Goal: Task Accomplishment & Management: Use online tool/utility

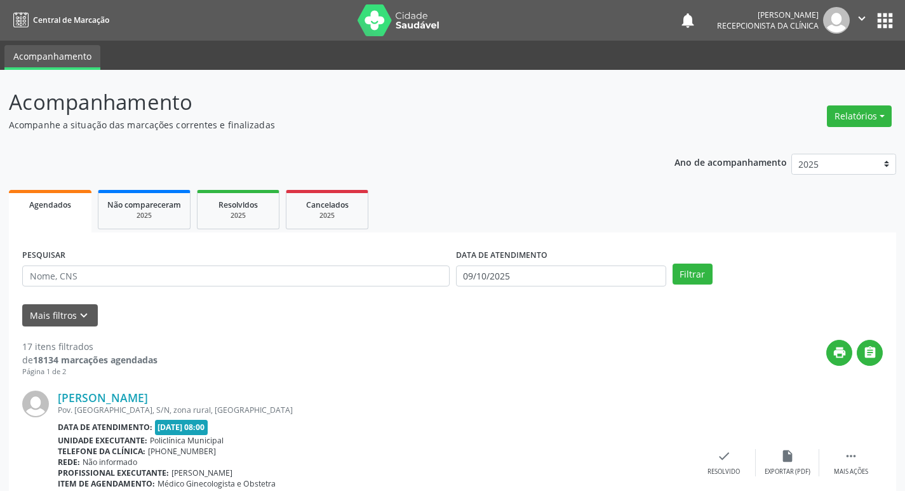
scroll to position [127, 0]
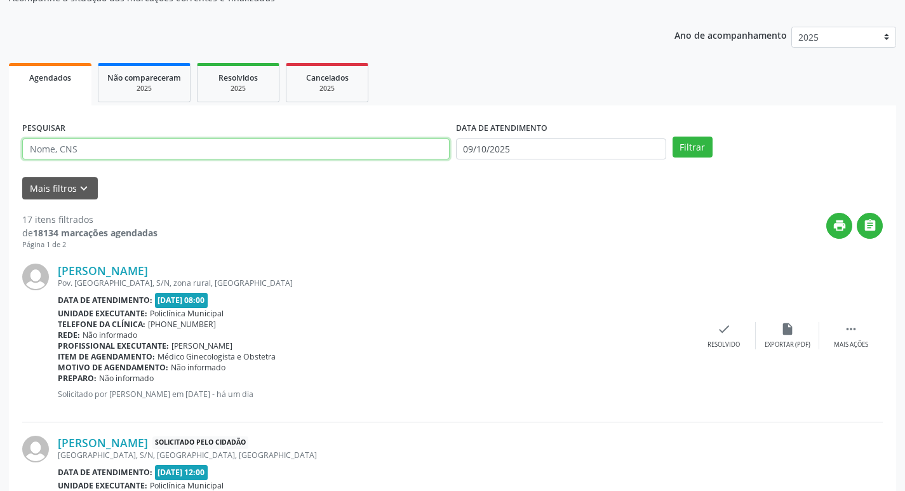
click at [218, 144] on input "text" at bounding box center [235, 149] width 427 height 22
type input "[PERSON_NAME]"
click at [681, 151] on button "Filtrar" at bounding box center [692, 147] width 40 height 22
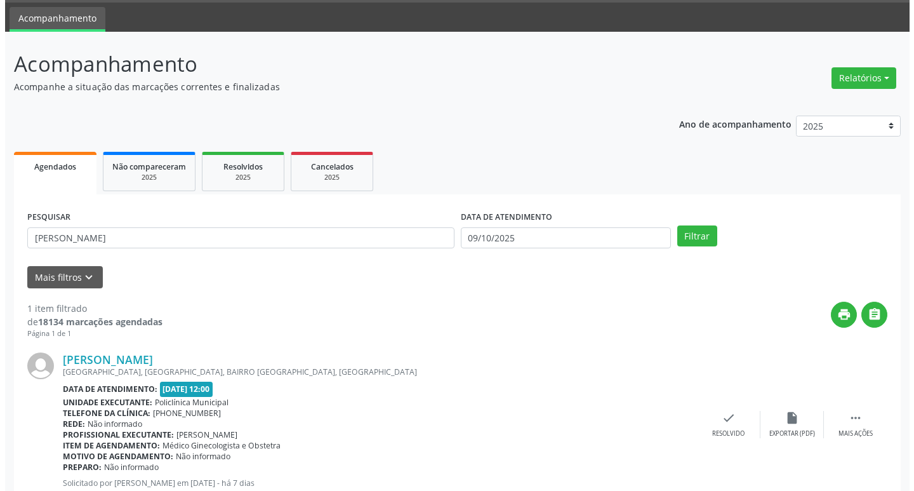
scroll to position [80, 0]
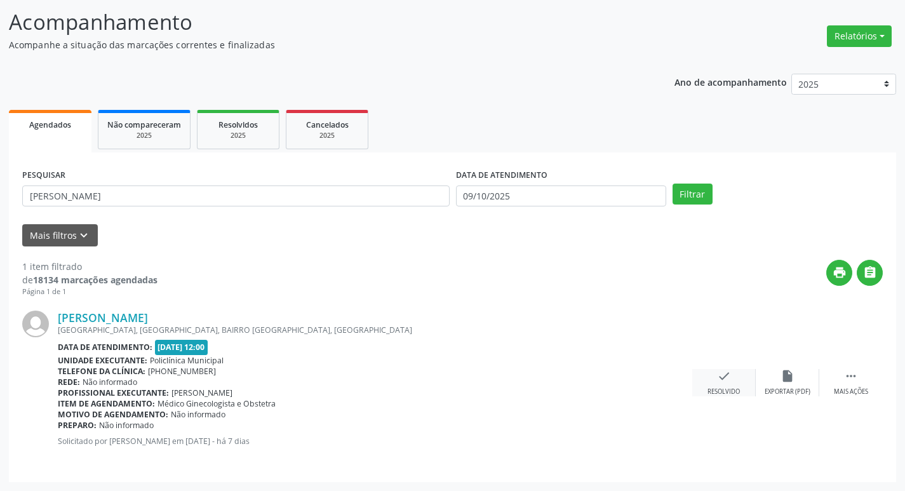
click at [727, 378] on icon "check" at bounding box center [724, 376] width 14 height 14
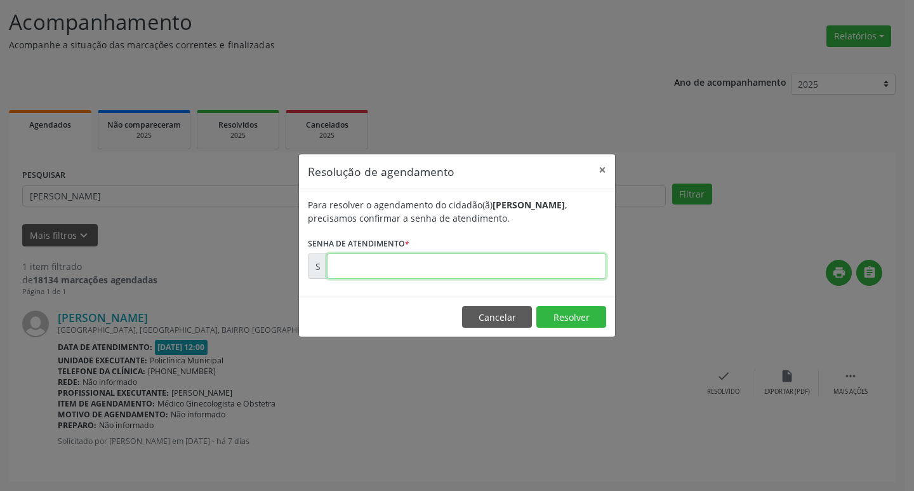
click at [477, 270] on input "text" at bounding box center [466, 265] width 279 height 25
type input "00180237"
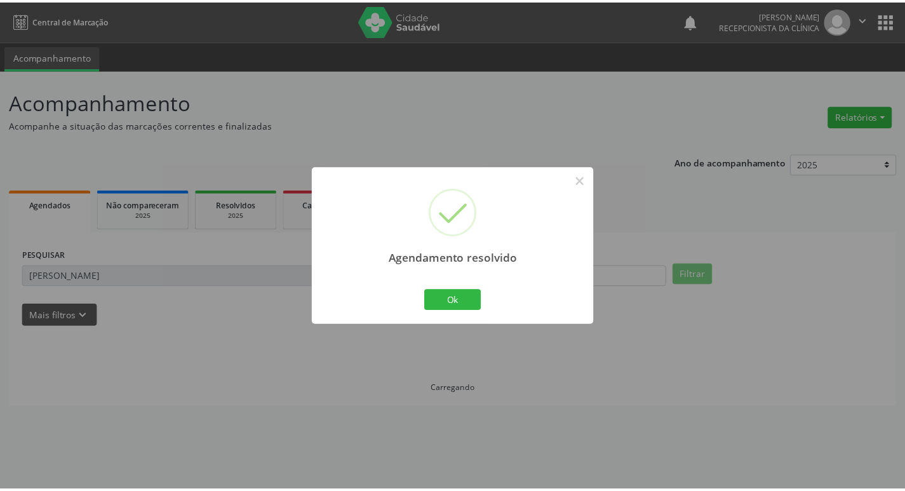
scroll to position [0, 0]
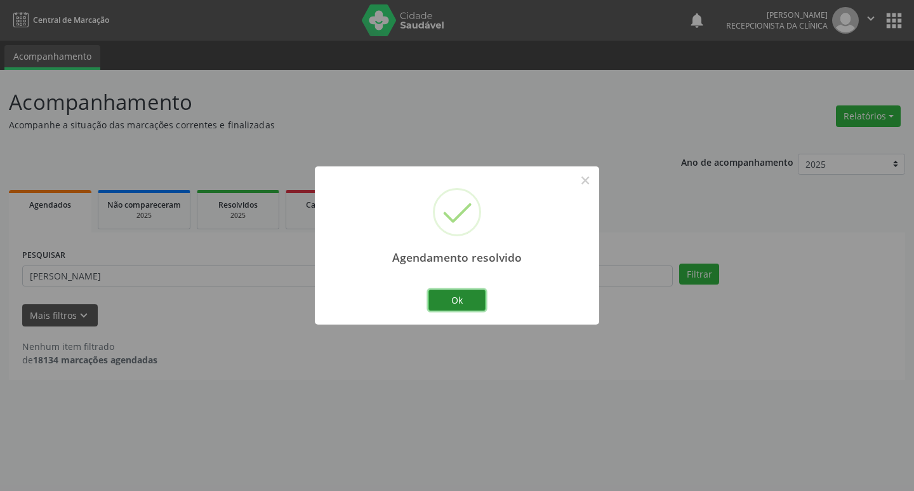
click at [456, 300] on button "Ok" at bounding box center [457, 300] width 57 height 22
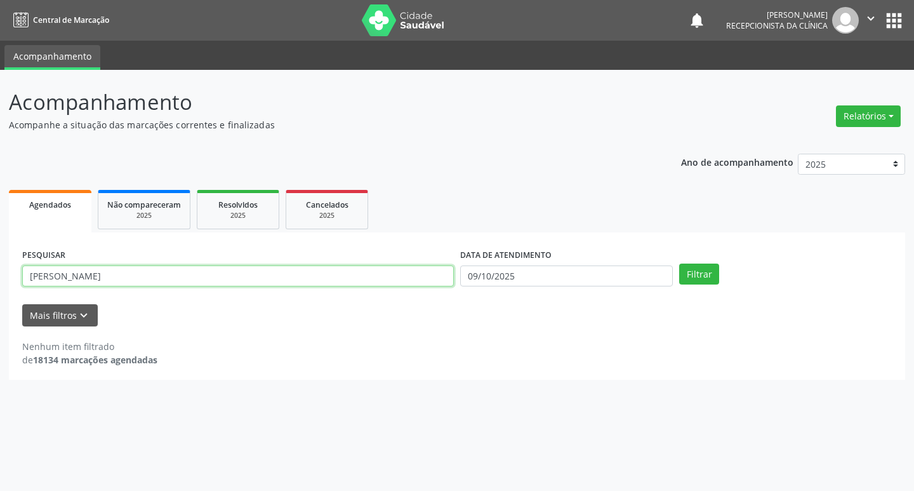
click at [235, 281] on input "[PERSON_NAME]" at bounding box center [238, 276] width 432 height 22
type input "b"
type input "[PERSON_NAME]"
click at [698, 268] on button "Filtrar" at bounding box center [699, 274] width 40 height 22
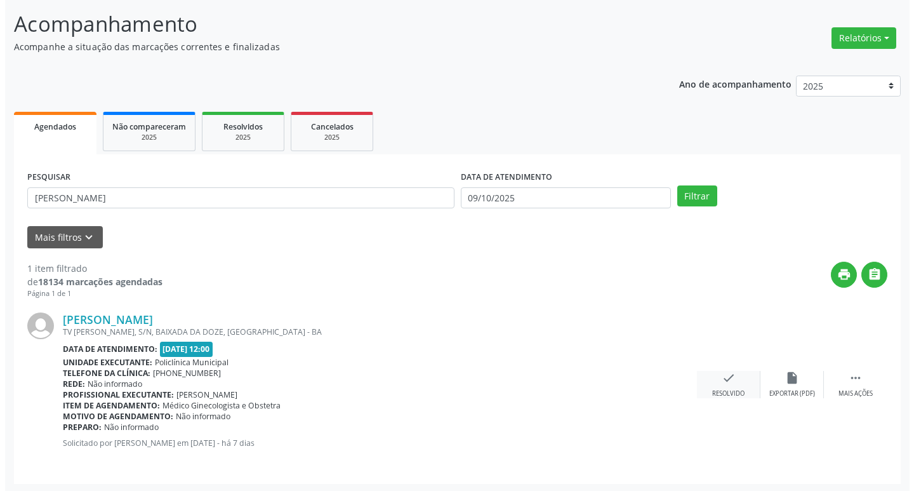
scroll to position [80, 0]
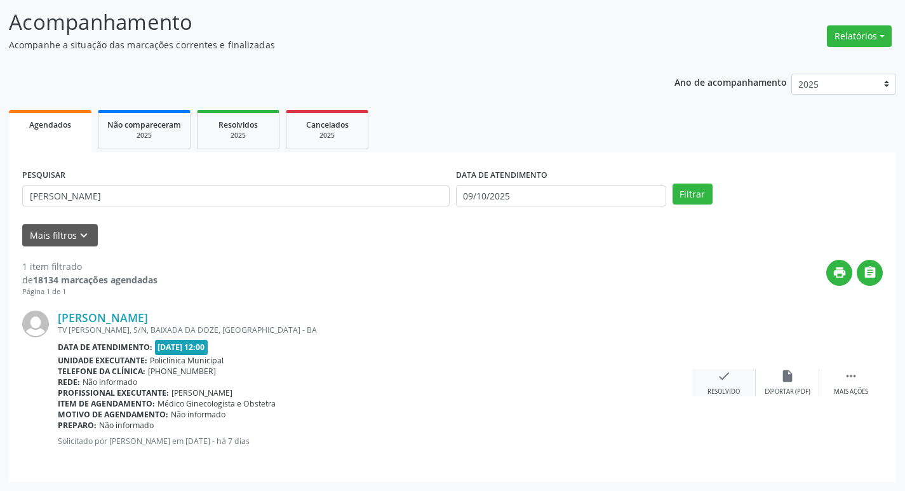
click at [733, 386] on div "check Resolvido" at bounding box center [723, 382] width 63 height 27
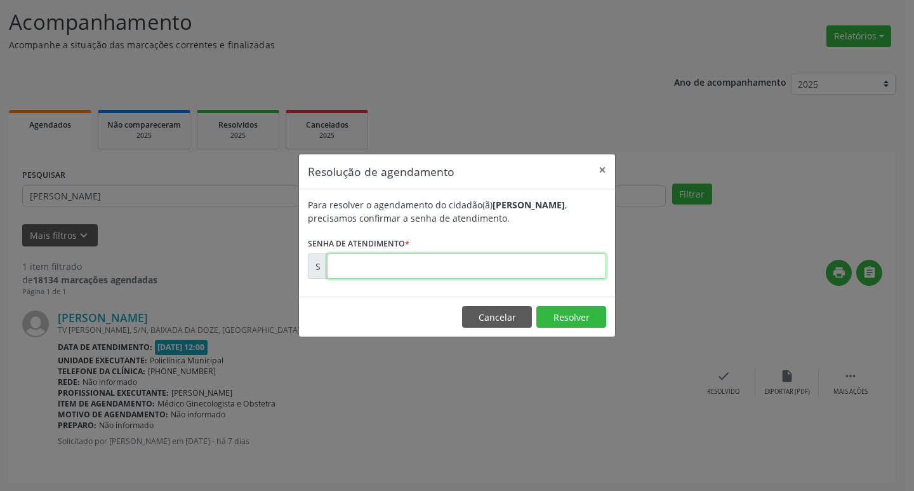
click at [554, 268] on input "text" at bounding box center [466, 265] width 279 height 25
type input "00180183"
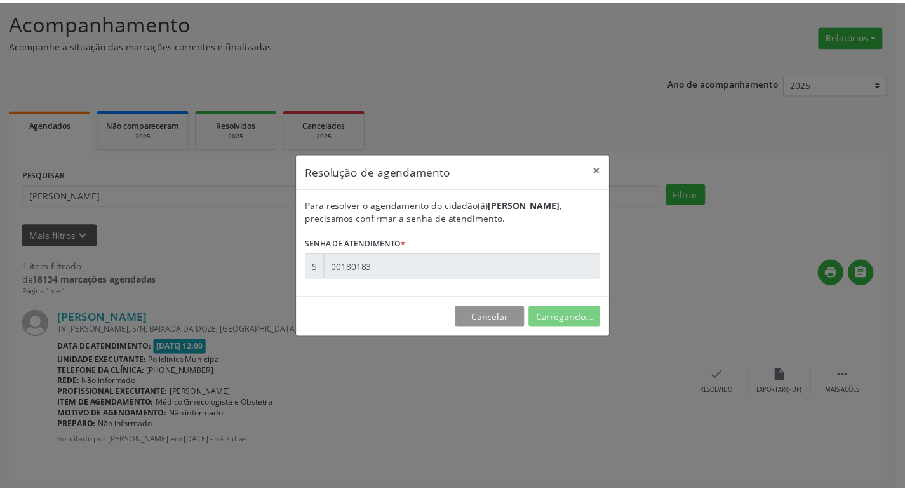
scroll to position [0, 0]
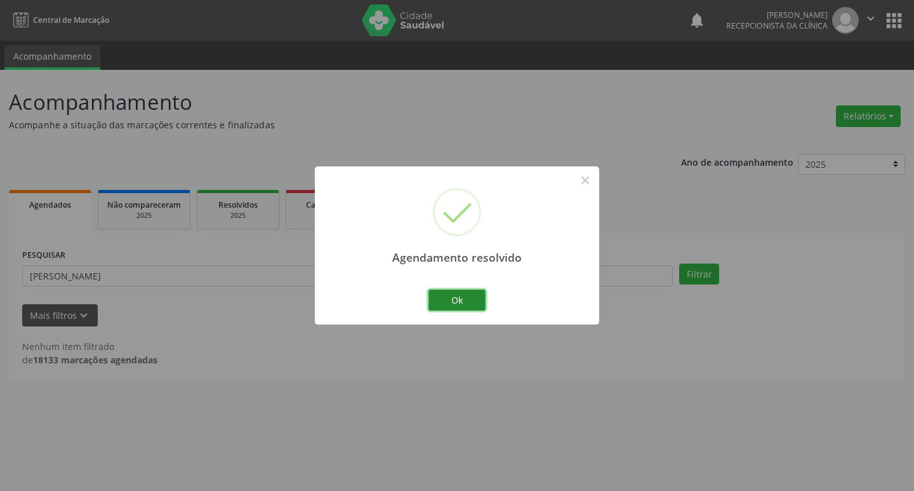
drag, startPoint x: 475, startPoint y: 293, endPoint x: 300, endPoint y: 288, distance: 174.7
click at [473, 294] on button "Ok" at bounding box center [457, 300] width 57 height 22
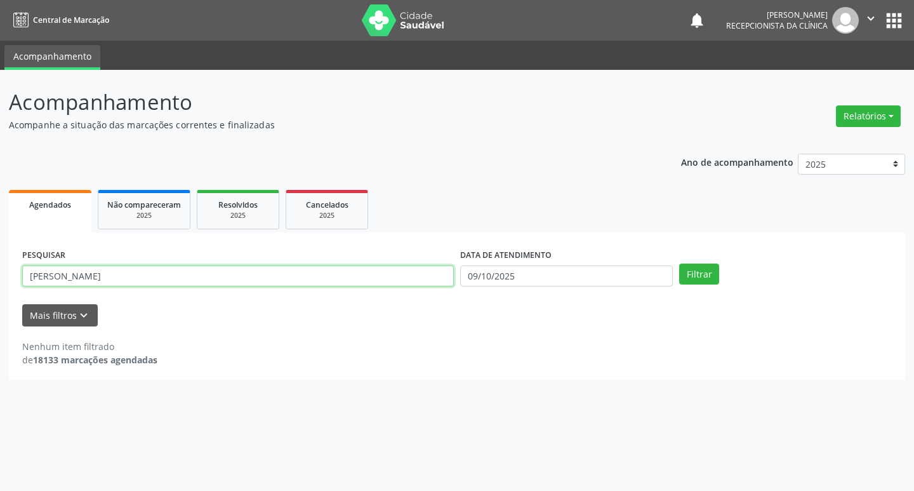
click at [221, 283] on input "[PERSON_NAME]" at bounding box center [238, 276] width 432 height 22
type input "a"
type input "[PERSON_NAME]"
click at [714, 280] on button "Filtrar" at bounding box center [699, 274] width 40 height 22
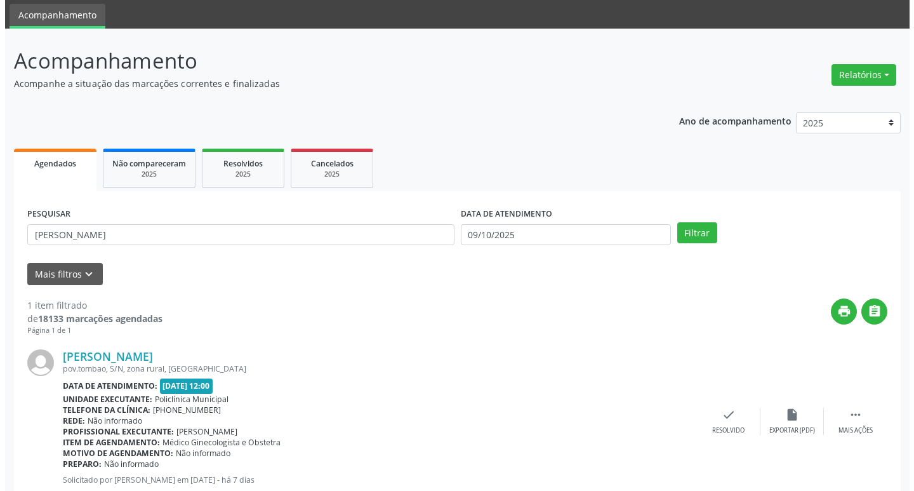
scroll to position [80, 0]
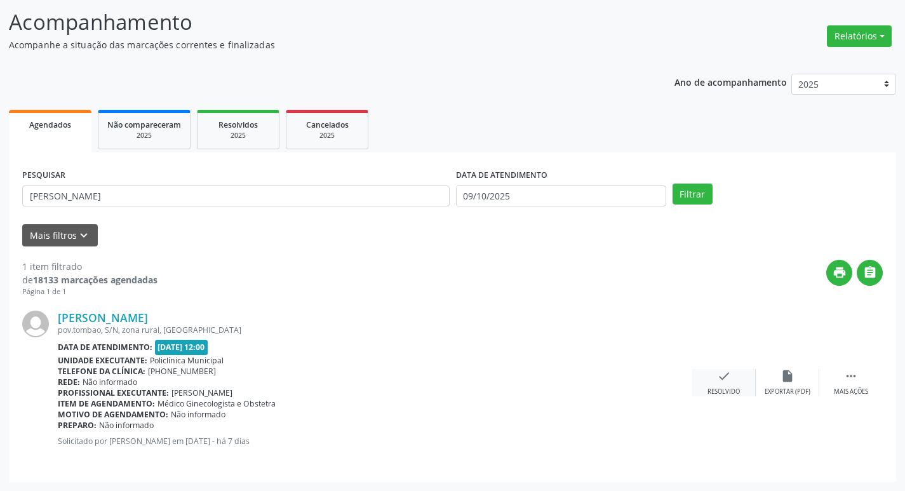
click at [719, 393] on div "Resolvido" at bounding box center [723, 391] width 32 height 9
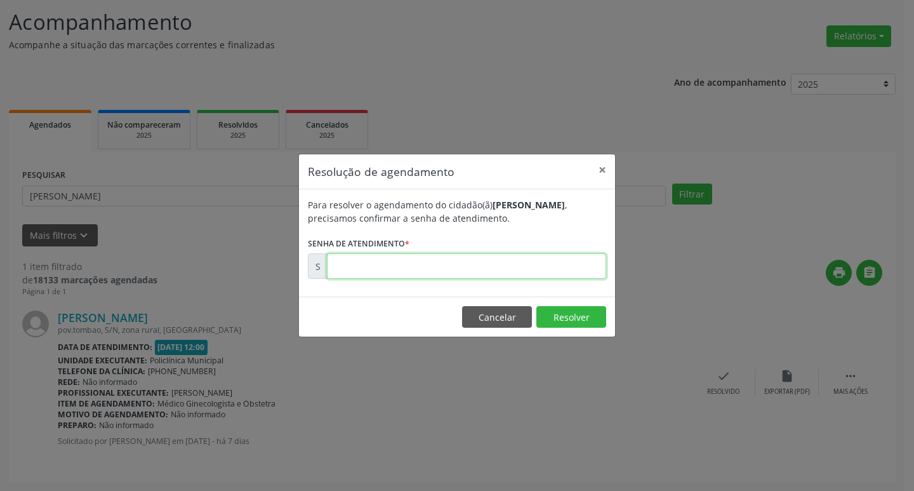
click at [539, 265] on input "text" at bounding box center [466, 265] width 279 height 25
type input "00180273"
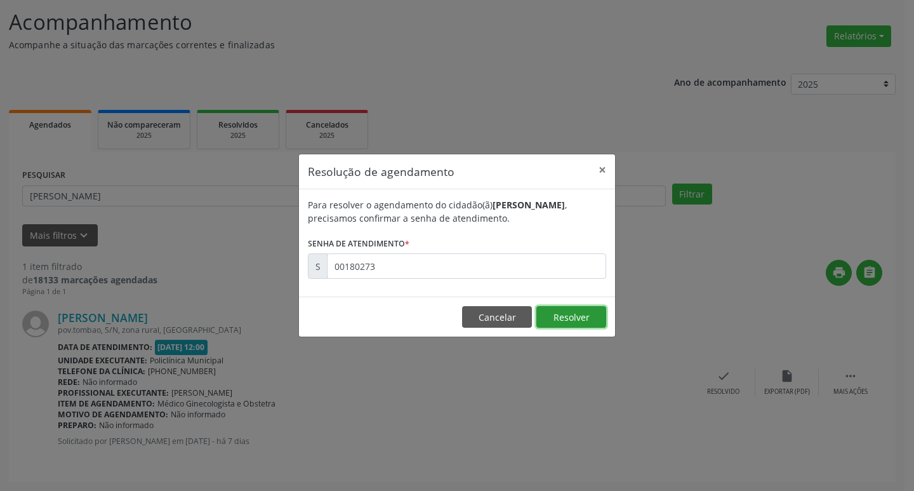
click at [604, 312] on button "Resolver" at bounding box center [571, 317] width 70 height 22
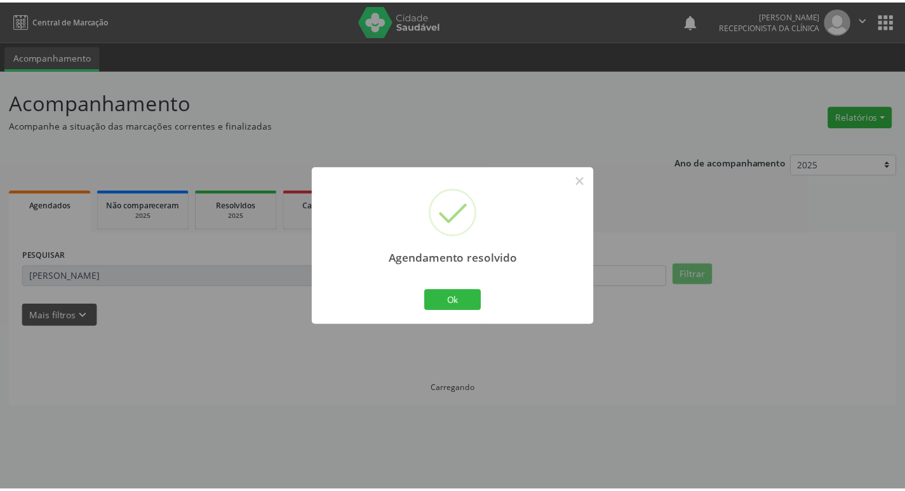
scroll to position [0, 0]
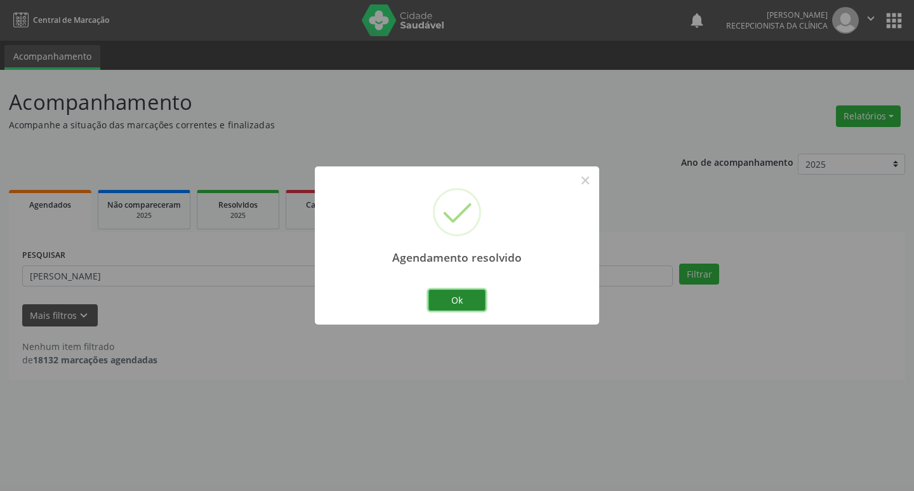
click at [478, 307] on button "Ok" at bounding box center [457, 300] width 57 height 22
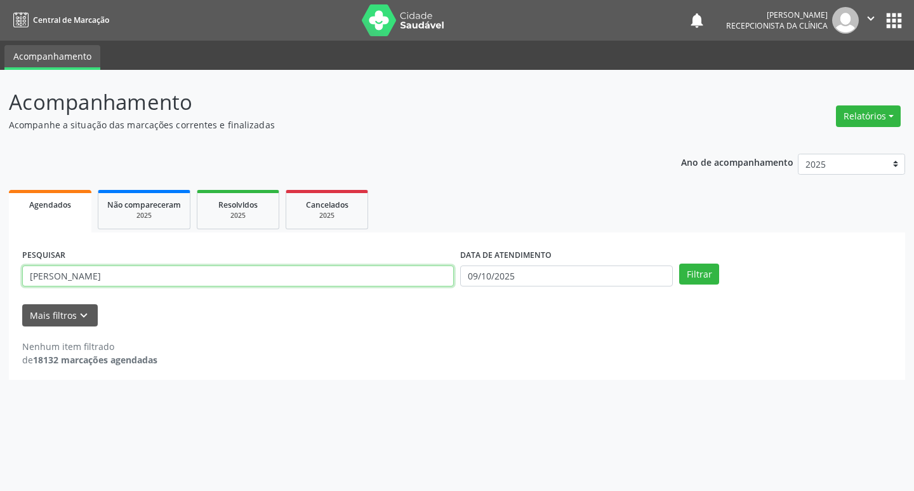
click at [260, 279] on input "[PERSON_NAME]" at bounding box center [238, 276] width 432 height 22
type input "a"
type input "gessica"
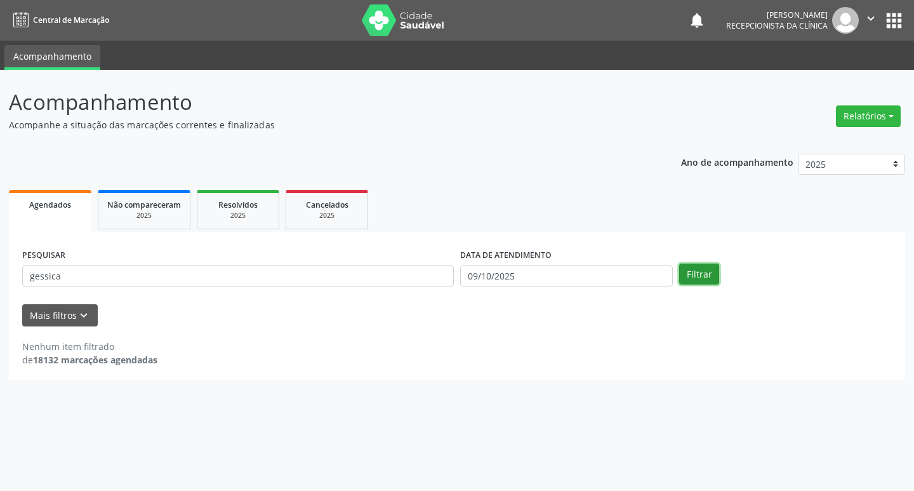
click at [702, 278] on button "Filtrar" at bounding box center [699, 274] width 40 height 22
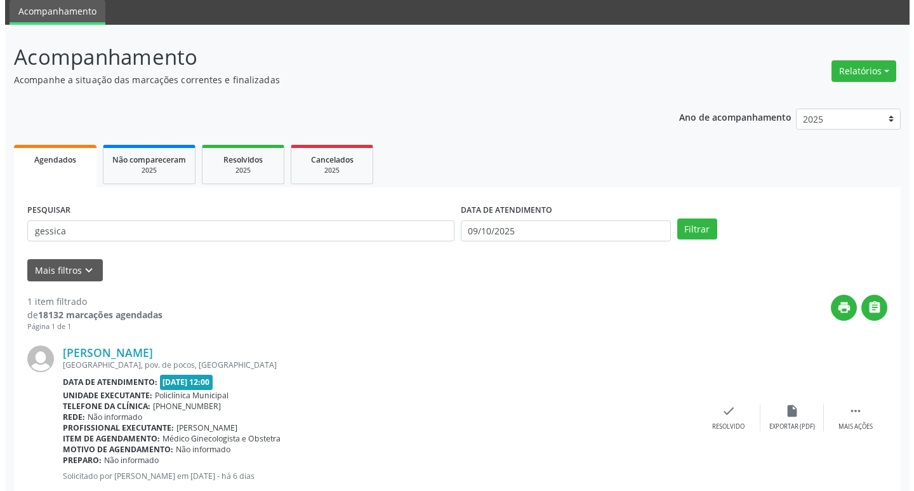
scroll to position [80, 0]
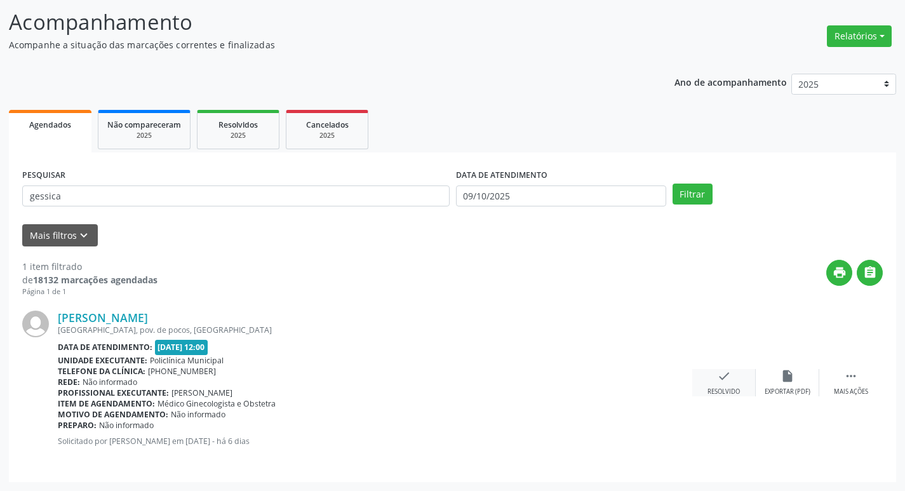
click at [743, 388] on div "check Resolvido" at bounding box center [723, 382] width 63 height 27
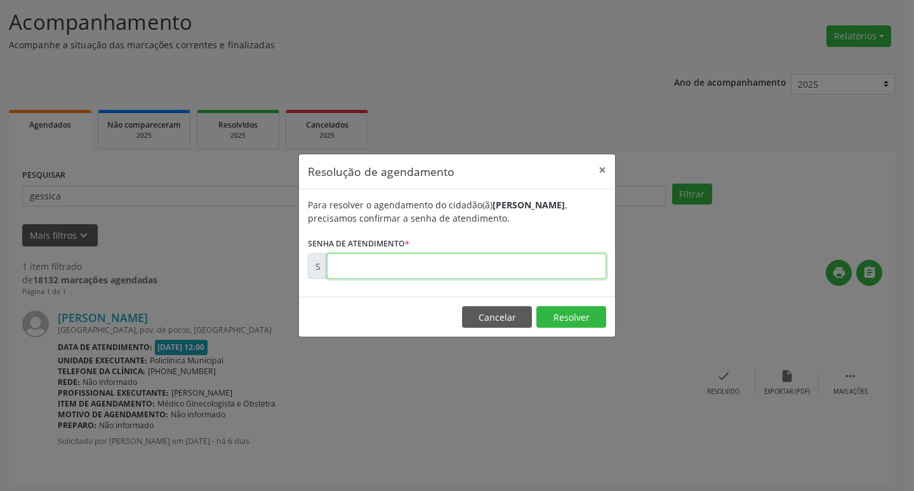
click at [399, 261] on input "text" at bounding box center [466, 265] width 279 height 25
type input "00180686"
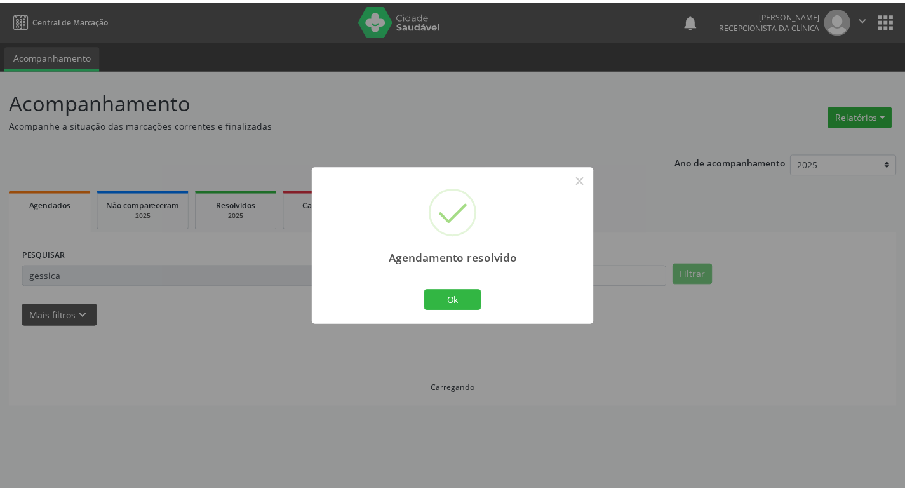
scroll to position [0, 0]
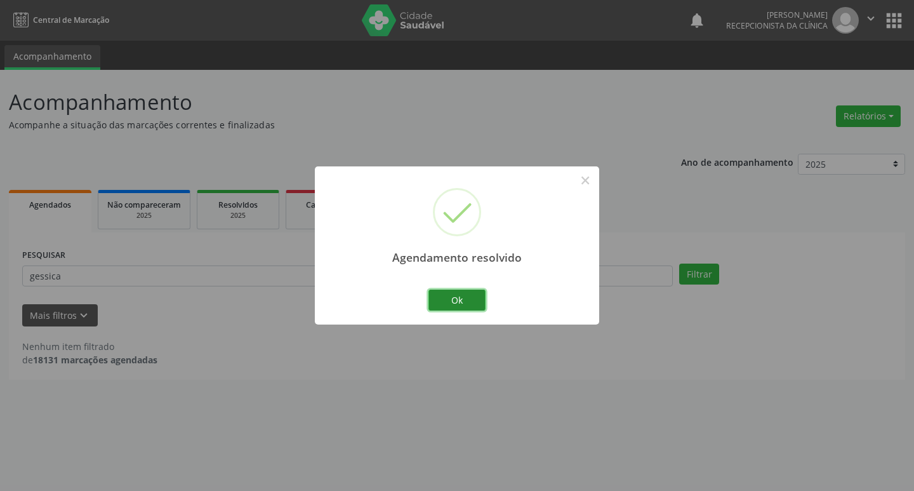
click at [449, 305] on button "Ok" at bounding box center [457, 300] width 57 height 22
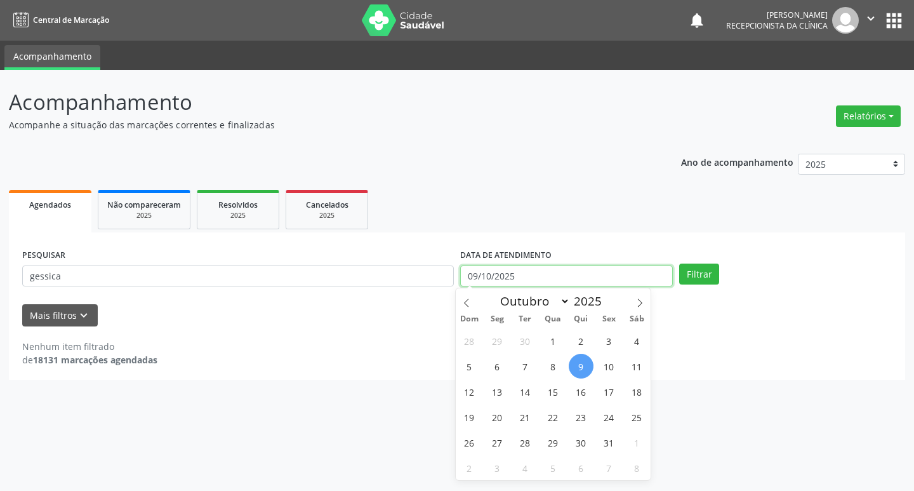
click at [549, 277] on input "09/10/2025" at bounding box center [566, 276] width 213 height 22
click at [546, 361] on span "8" at bounding box center [553, 366] width 25 height 25
type input "08/10/2025"
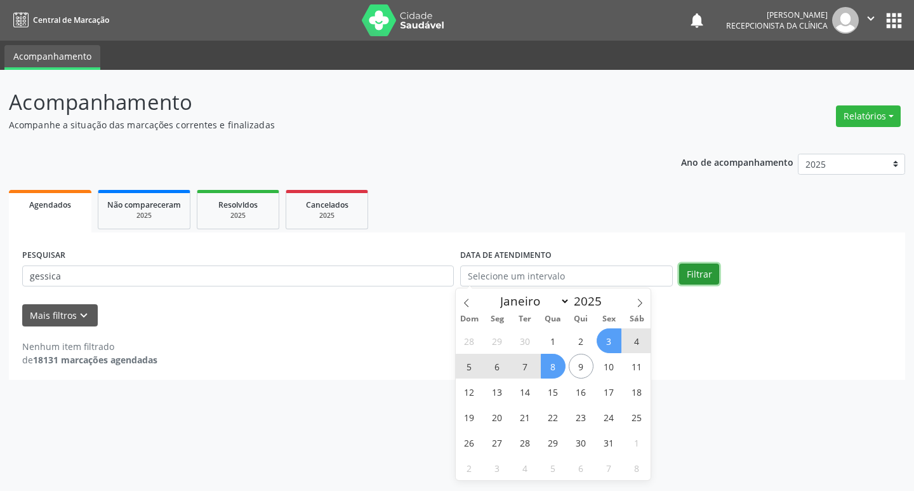
click at [693, 276] on button "Filtrar" at bounding box center [699, 274] width 40 height 22
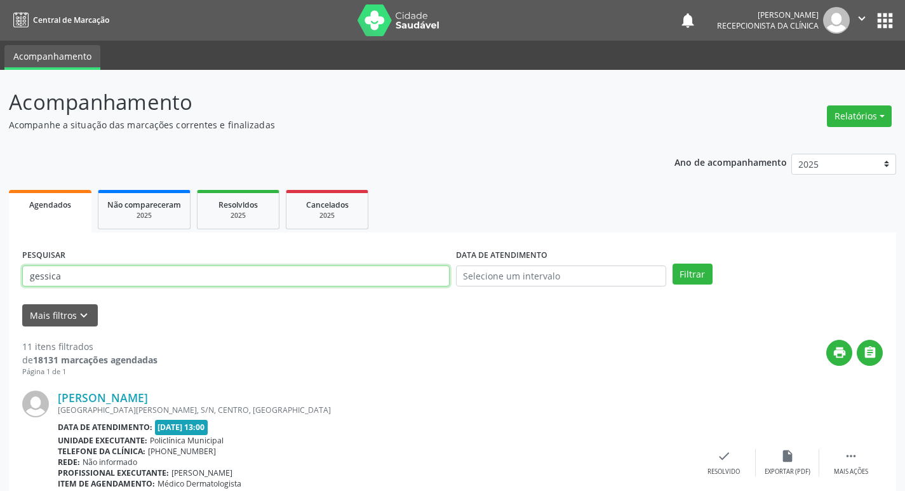
click at [214, 267] on input "gessica" at bounding box center [235, 276] width 427 height 22
type input "g"
click at [696, 277] on button "Filtrar" at bounding box center [692, 274] width 40 height 22
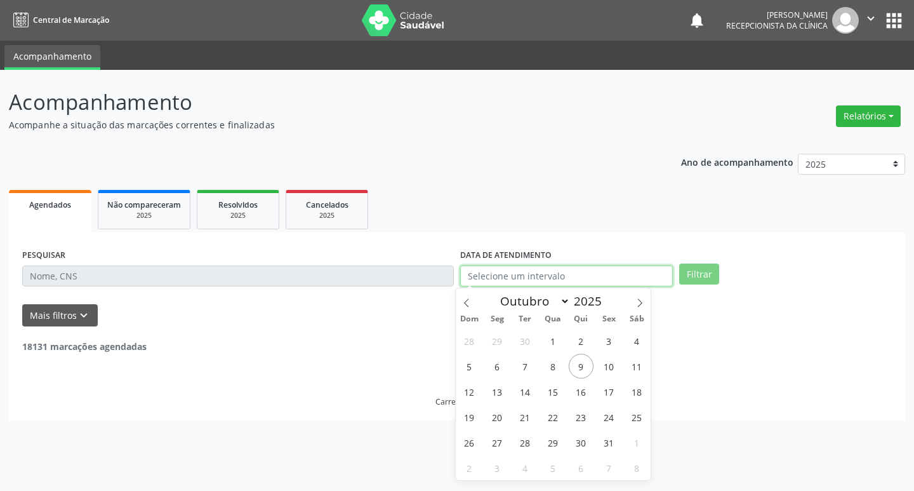
click at [657, 275] on input "text" at bounding box center [566, 276] width 213 height 22
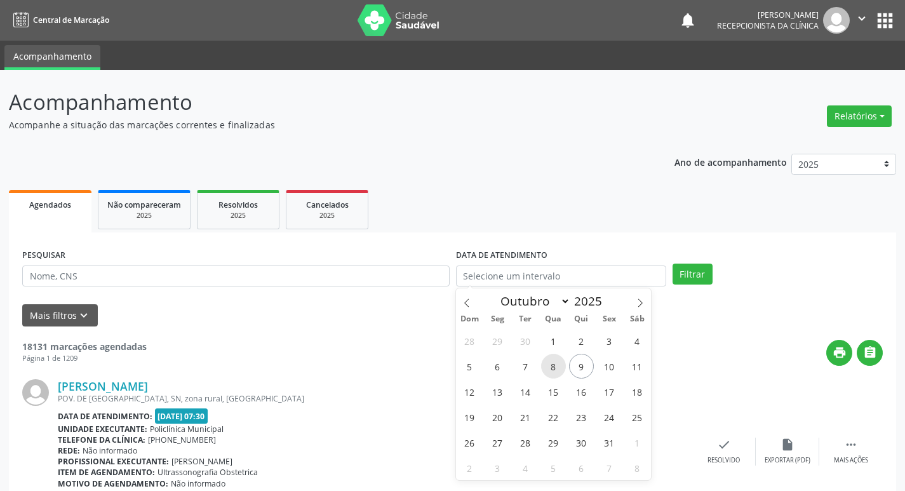
click at [551, 368] on span "8" at bounding box center [553, 366] width 25 height 25
type input "08/10/2025"
click at [559, 364] on span "8" at bounding box center [553, 366] width 25 height 25
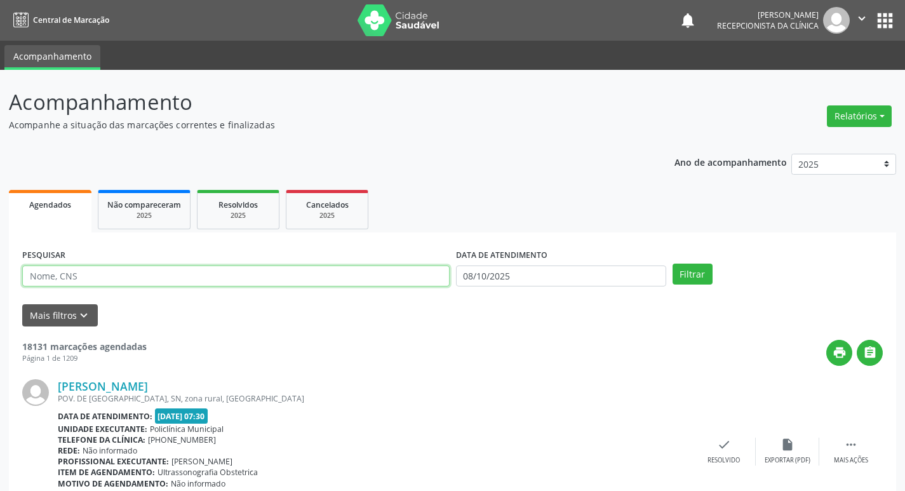
click at [321, 275] on input "text" at bounding box center [235, 276] width 427 height 22
type input "creuza"
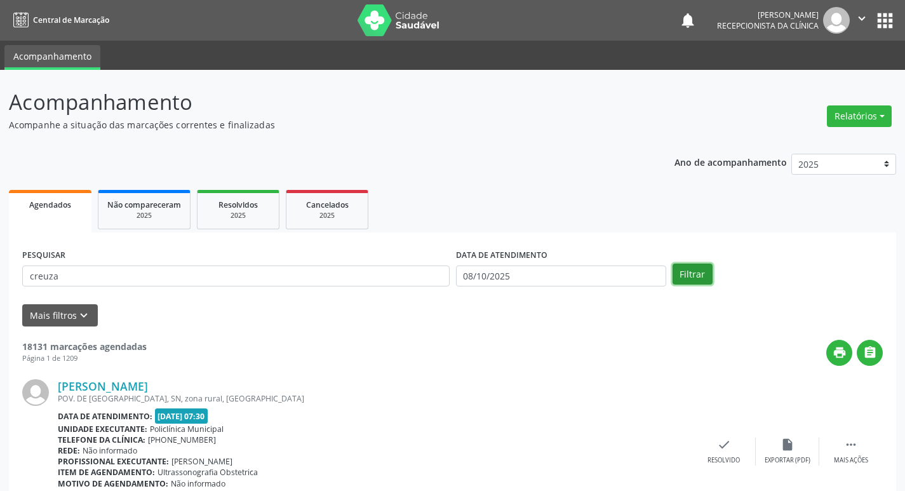
click at [697, 272] on button "Filtrar" at bounding box center [692, 274] width 40 height 22
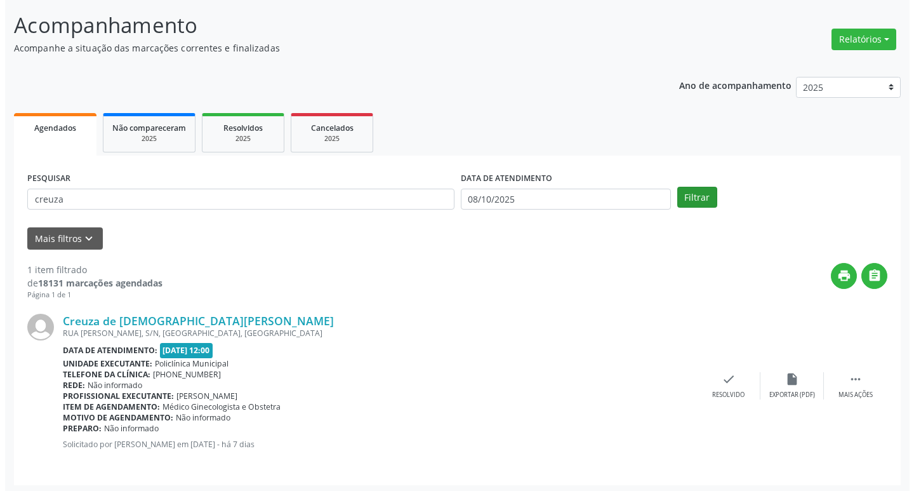
scroll to position [80, 0]
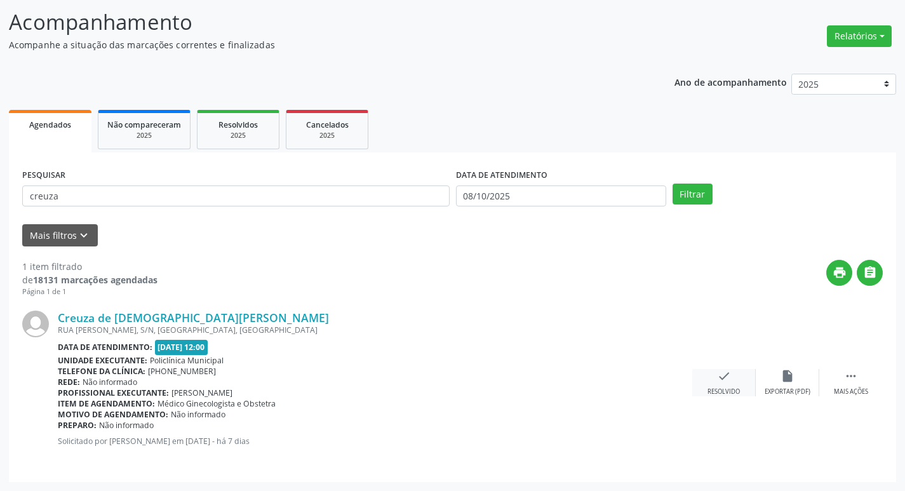
click at [708, 382] on div "check Resolvido" at bounding box center [723, 382] width 63 height 27
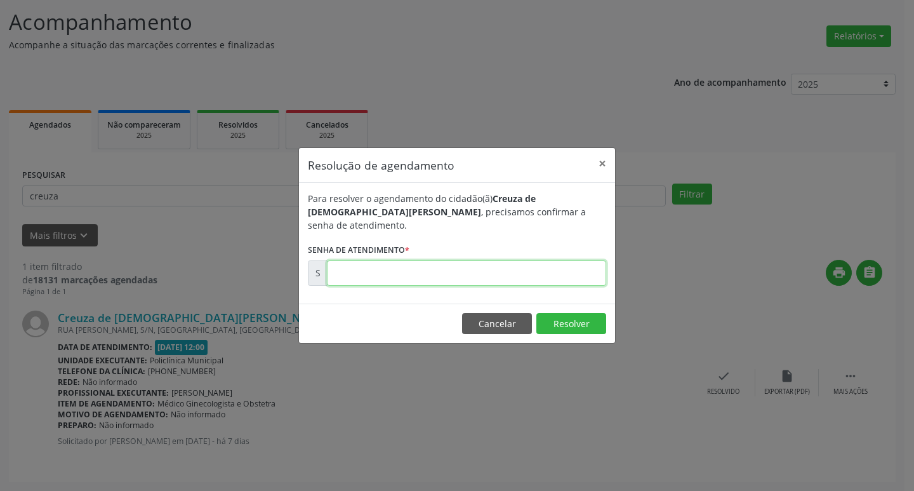
click at [545, 267] on input "text" at bounding box center [466, 272] width 279 height 25
type input "00180135"
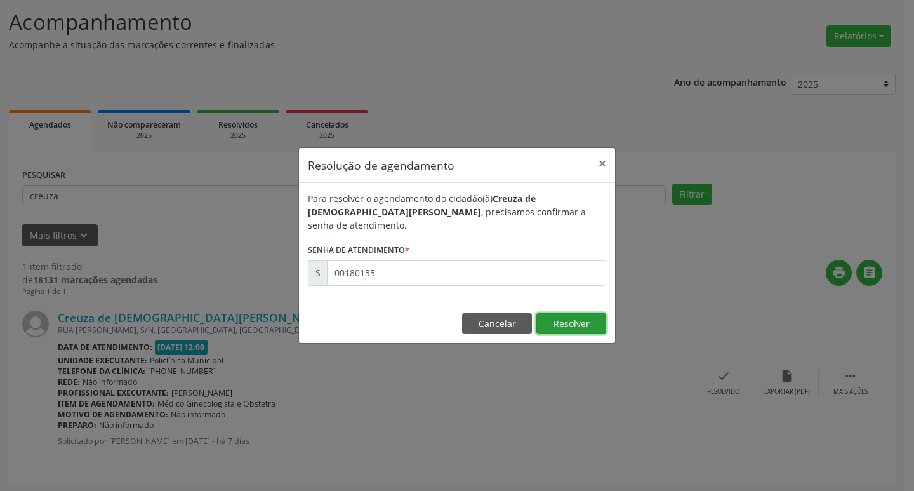
click at [580, 324] on button "Resolver" at bounding box center [571, 324] width 70 height 22
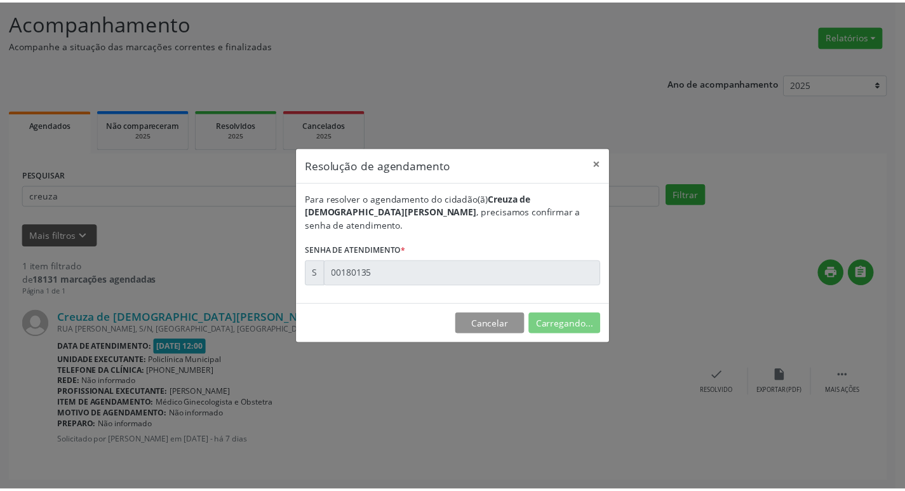
scroll to position [0, 0]
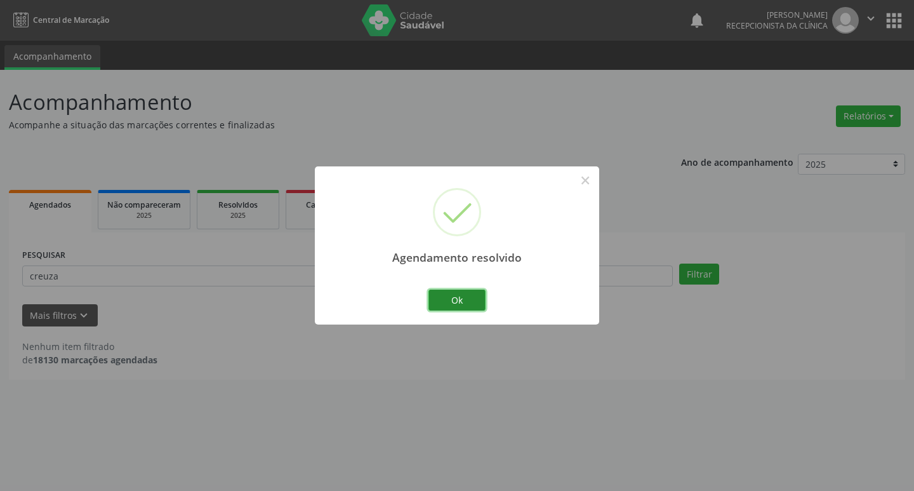
click at [462, 298] on button "Ok" at bounding box center [457, 300] width 57 height 22
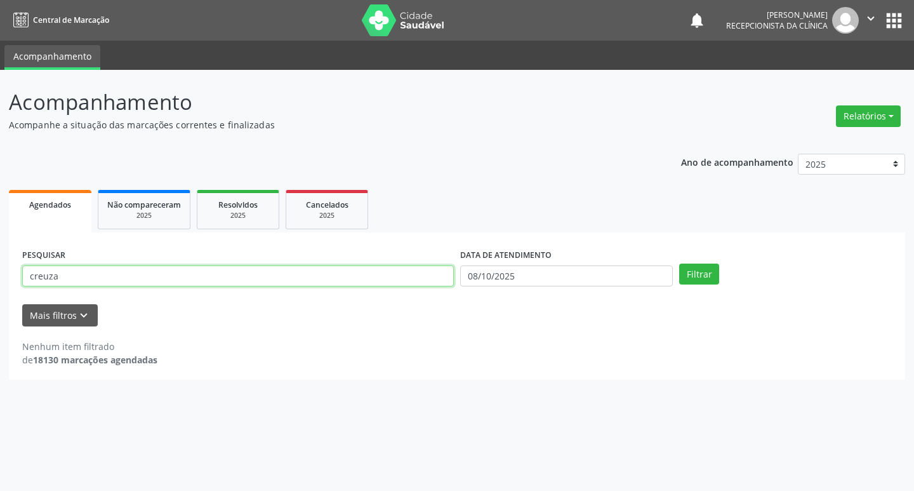
click at [197, 278] on input "creuza" at bounding box center [238, 276] width 432 height 22
type input "c"
click at [703, 277] on button "Filtrar" at bounding box center [699, 274] width 40 height 22
click at [237, 280] on input "luciene" at bounding box center [238, 276] width 432 height 22
click at [691, 274] on button "Filtrar" at bounding box center [699, 274] width 40 height 22
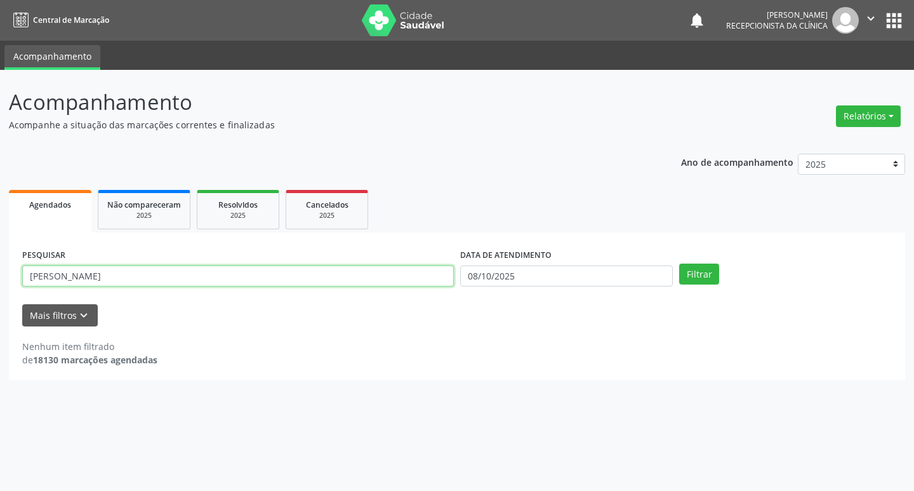
click at [239, 282] on input "[PERSON_NAME]" at bounding box center [238, 276] width 432 height 22
type input "l"
type input "eri"
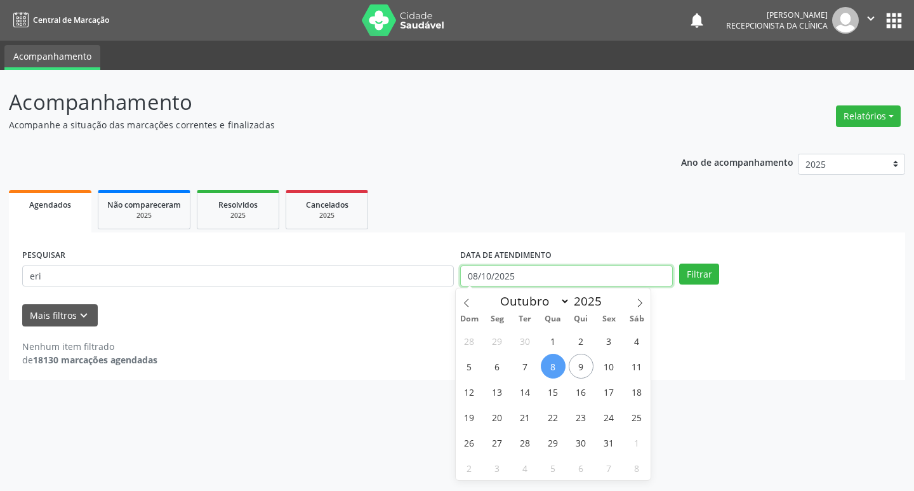
click at [577, 278] on input "08/10/2025" at bounding box center [566, 276] width 213 height 22
click at [581, 357] on span "9" at bounding box center [581, 366] width 25 height 25
type input "09/10/2025"
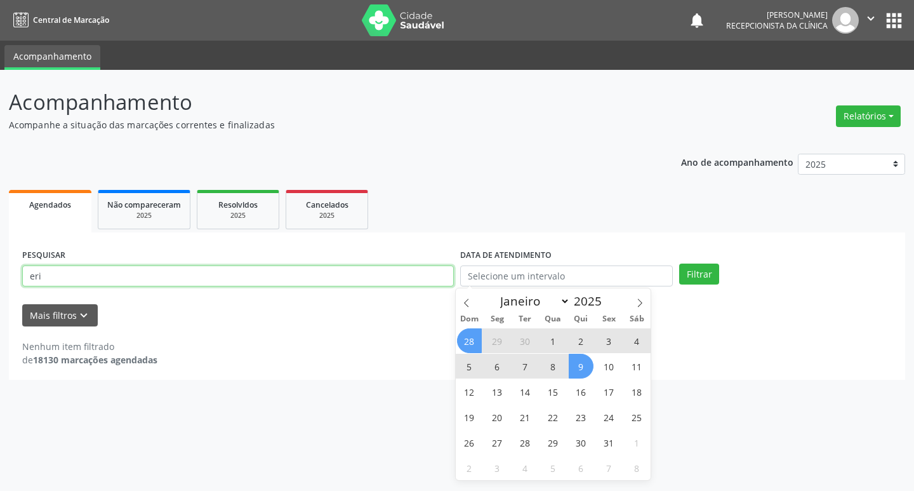
click at [355, 279] on input "eri" at bounding box center [238, 276] width 432 height 22
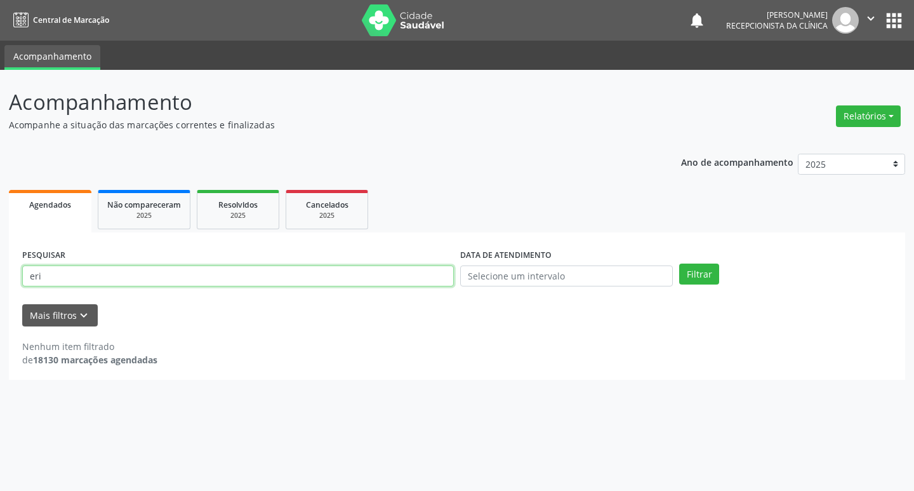
type input "[PERSON_NAME]"
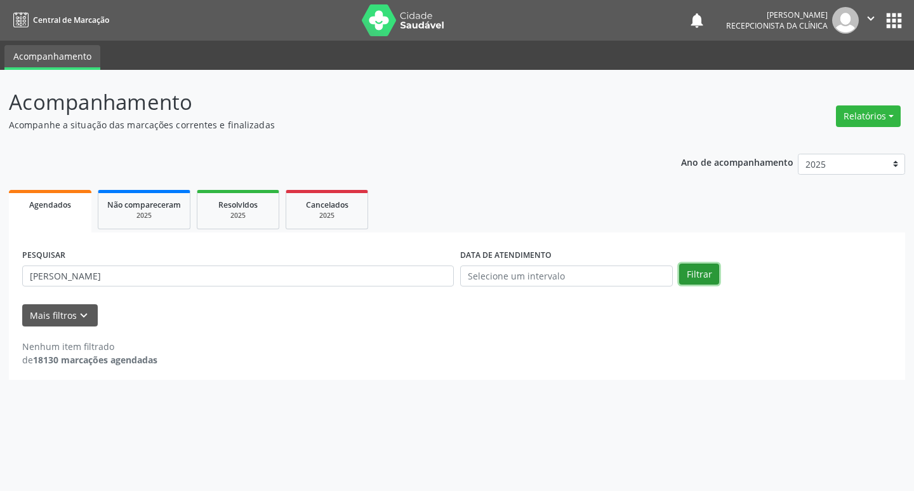
click at [707, 277] on button "Filtrar" at bounding box center [699, 274] width 40 height 22
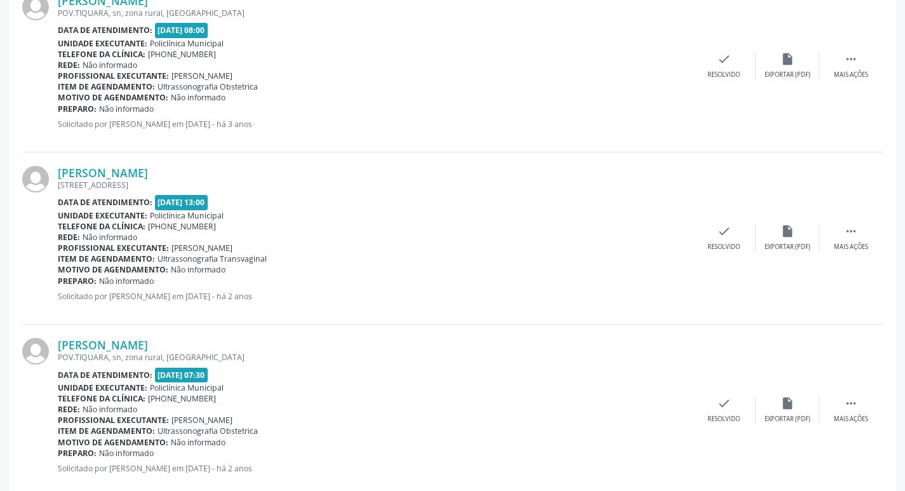
scroll to position [571, 0]
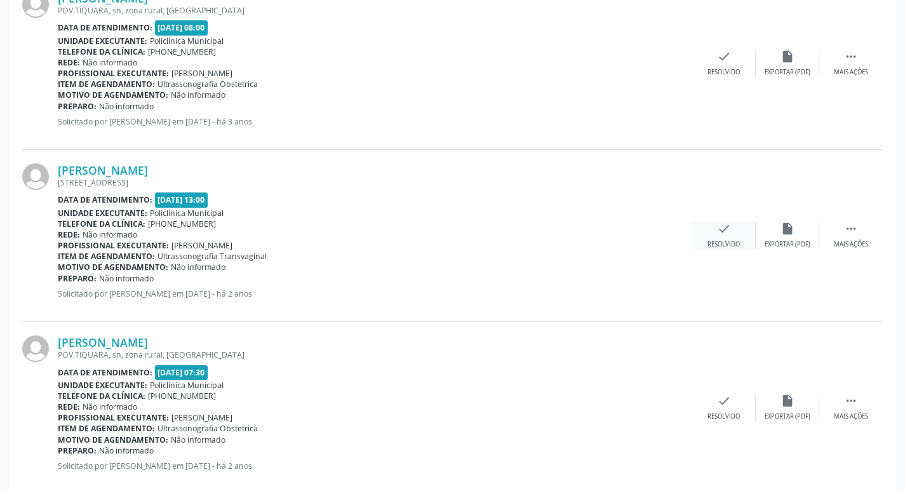
click at [745, 238] on div "check Resolvido" at bounding box center [723, 235] width 63 height 27
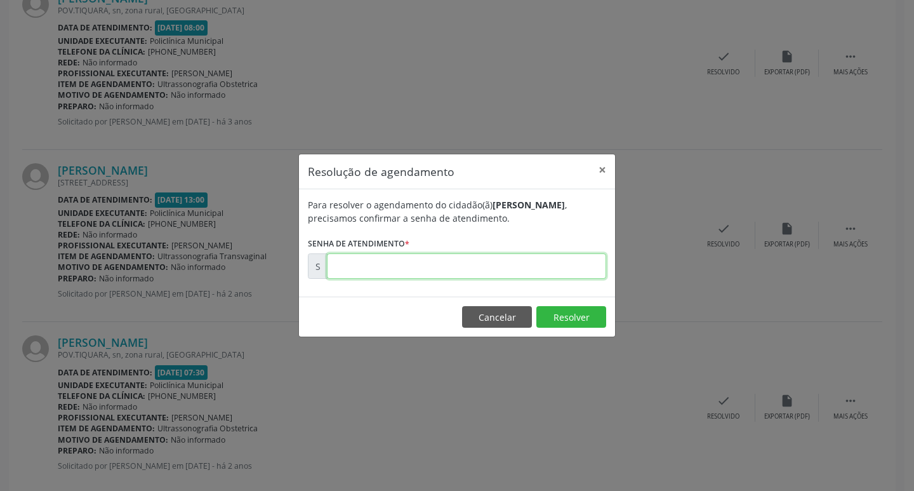
click at [528, 265] on input "text" at bounding box center [466, 265] width 279 height 25
type input "00180332"
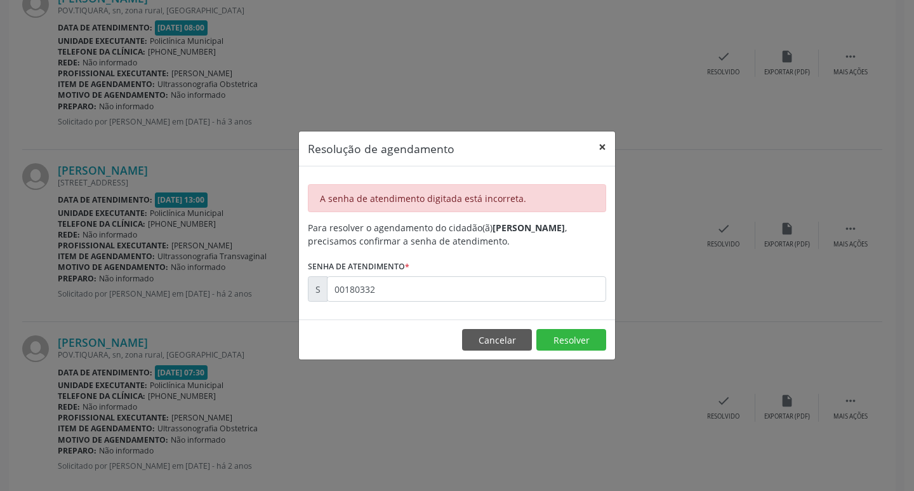
click at [601, 142] on button "×" at bounding box center [602, 146] width 25 height 31
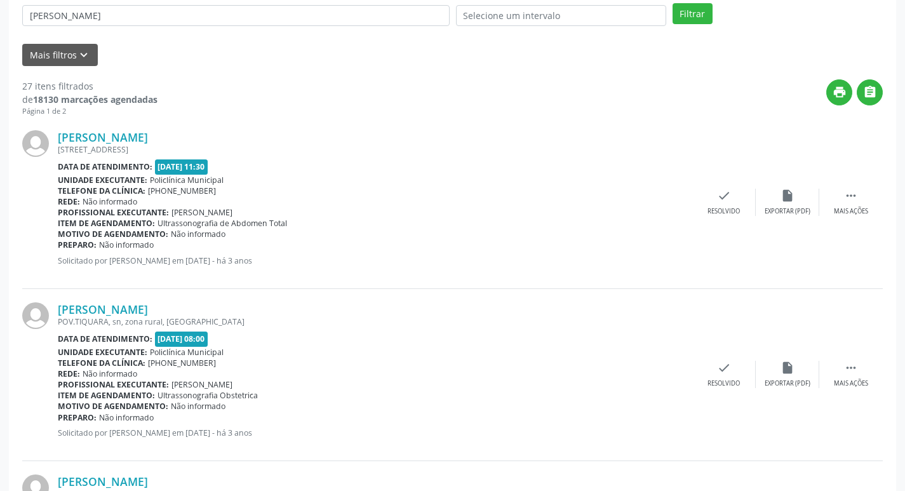
scroll to position [127, 0]
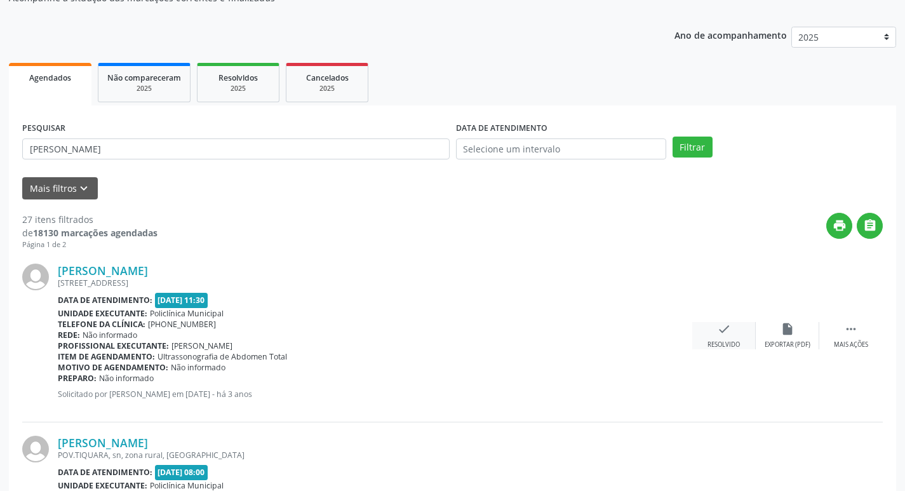
click at [717, 327] on icon "check" at bounding box center [724, 329] width 14 height 14
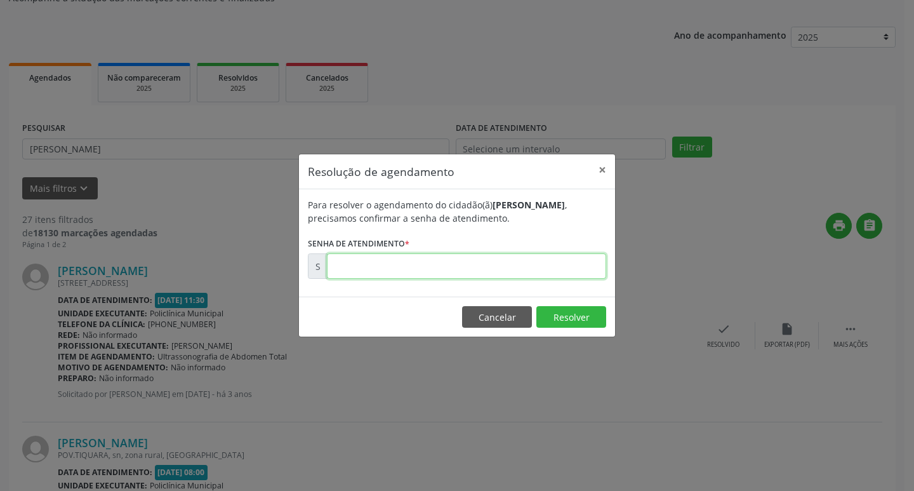
click at [491, 268] on input "text" at bounding box center [466, 265] width 279 height 25
type input "00180332"
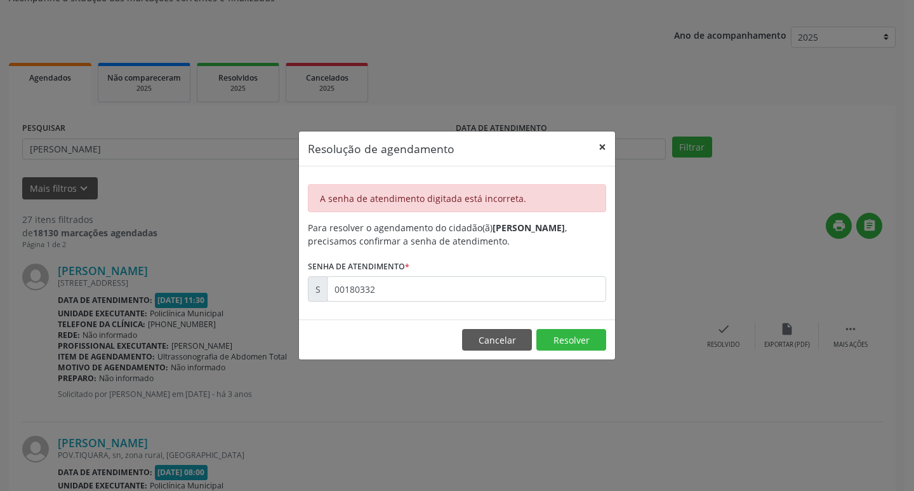
click at [599, 142] on button "×" at bounding box center [602, 146] width 25 height 31
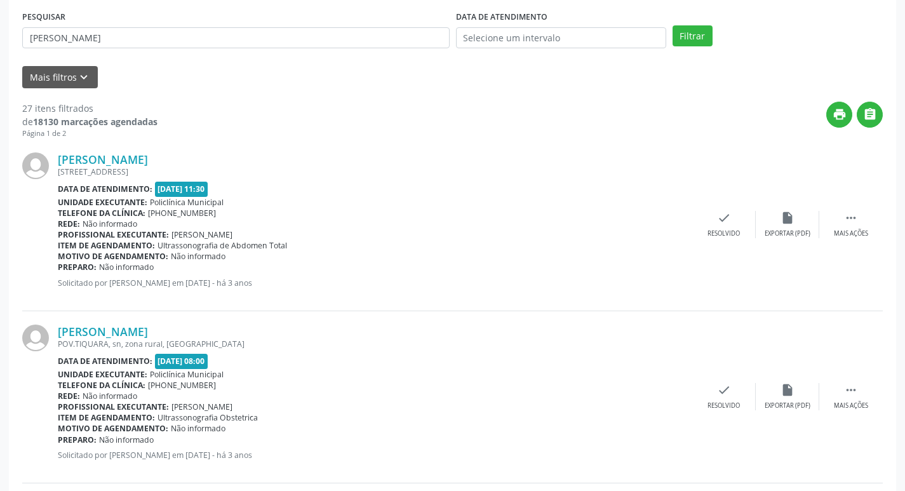
scroll to position [254, 0]
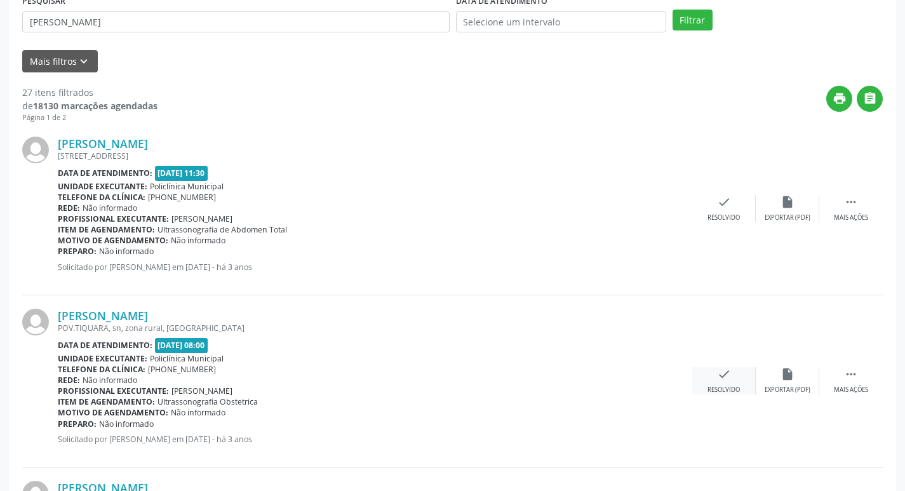
click at [721, 393] on div "Resolvido" at bounding box center [723, 389] width 32 height 9
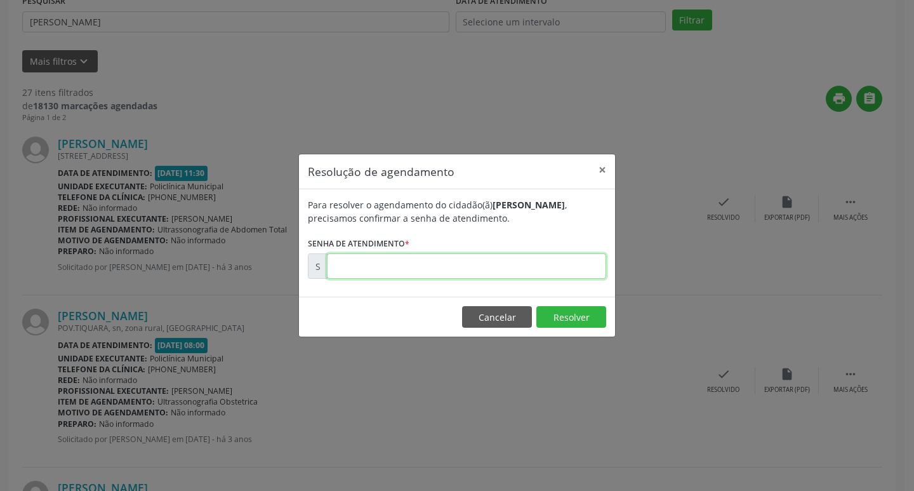
click at [539, 269] on input "text" at bounding box center [466, 265] width 279 height 25
type input "00180332"
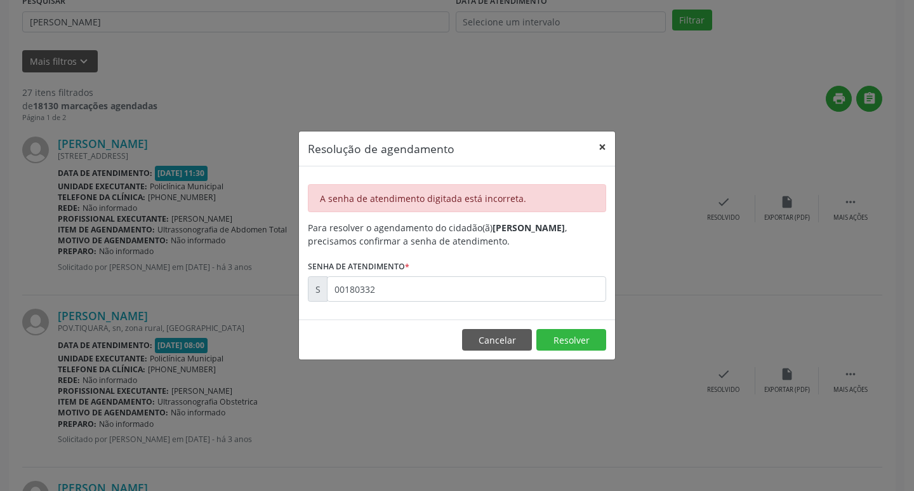
click at [597, 144] on button "×" at bounding box center [602, 146] width 25 height 31
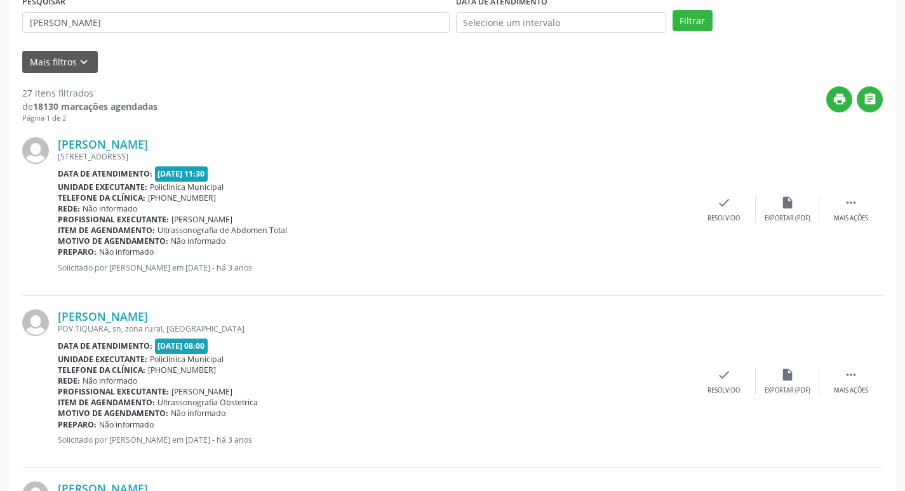
scroll to position [0, 0]
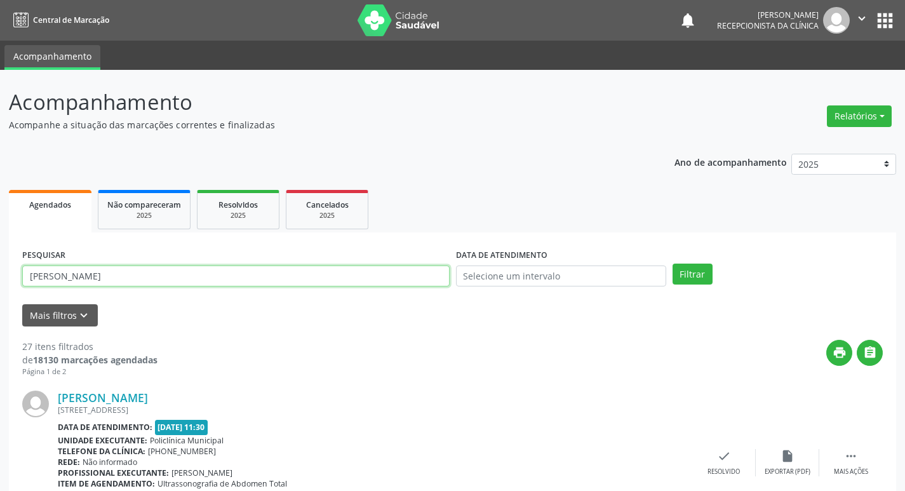
click at [82, 271] on input "[PERSON_NAME]" at bounding box center [235, 276] width 427 height 22
type input "e"
click at [697, 274] on button "Filtrar" at bounding box center [692, 274] width 40 height 22
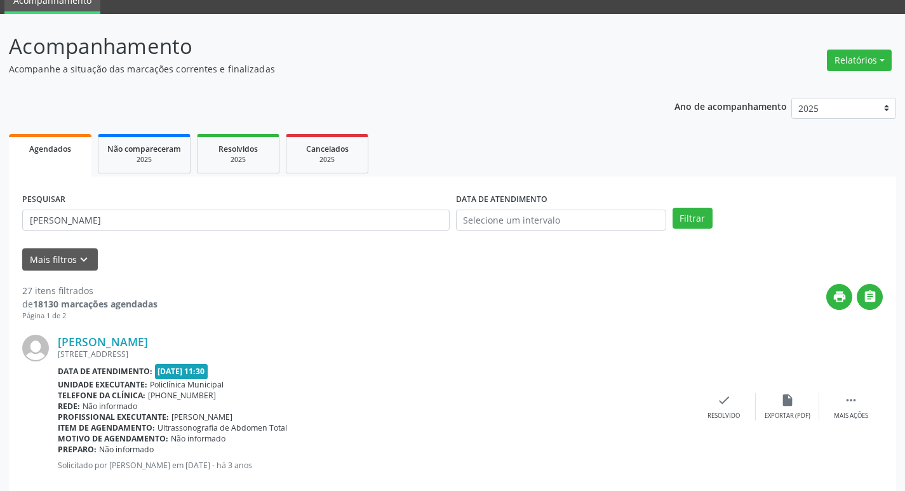
scroll to position [127, 0]
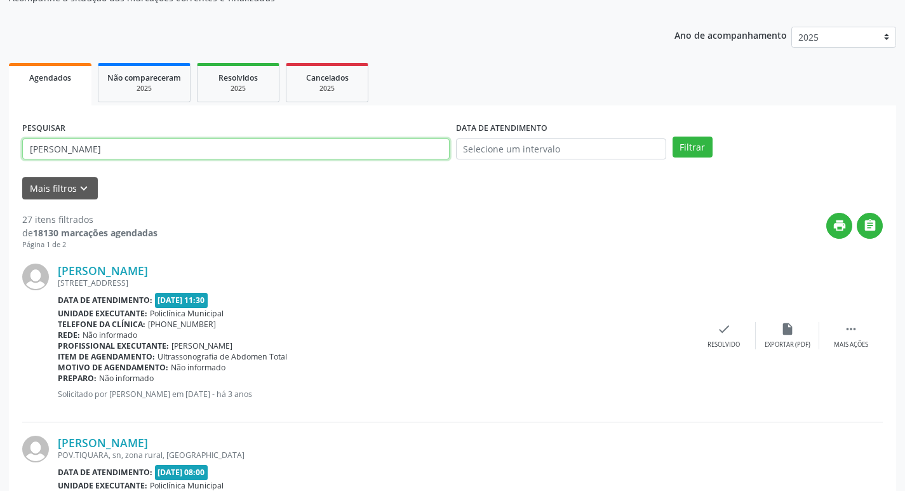
click at [172, 150] on input "[PERSON_NAME]" at bounding box center [235, 149] width 427 height 22
type input "e"
type input "solange"
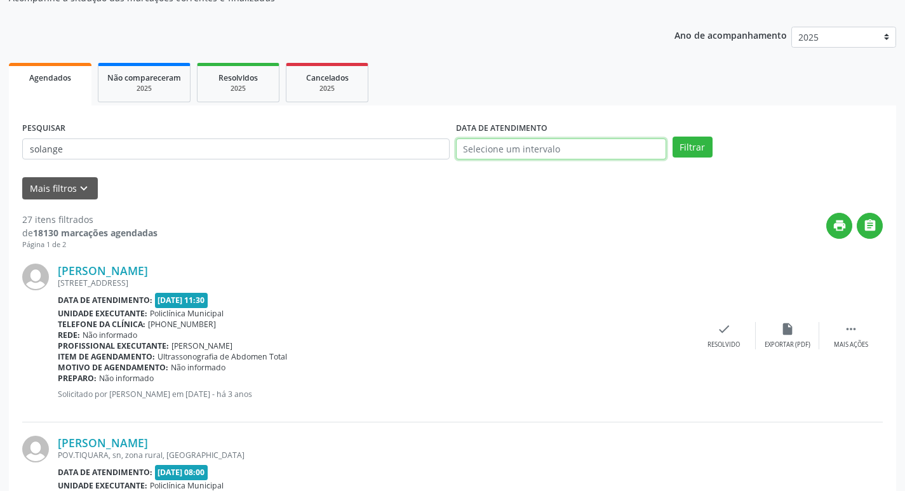
click at [653, 150] on input "text" at bounding box center [561, 149] width 210 height 22
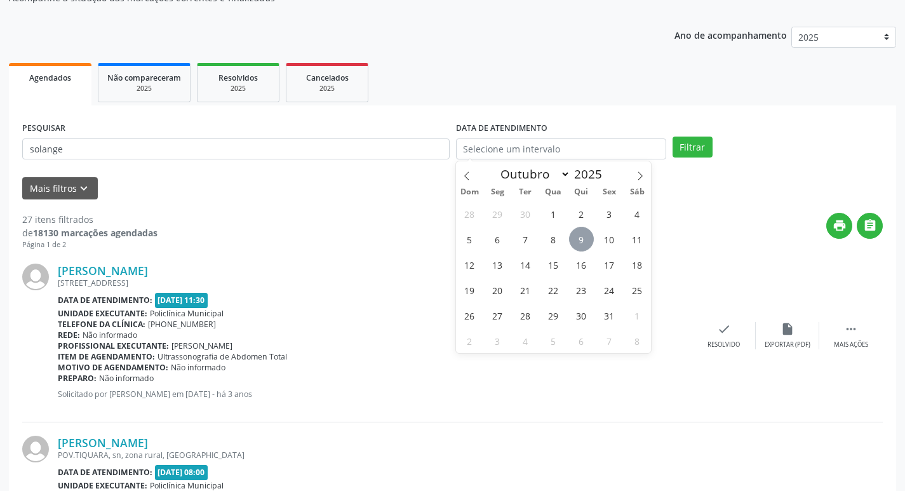
click at [589, 240] on span "9" at bounding box center [581, 239] width 25 height 25
type input "09/10/2025"
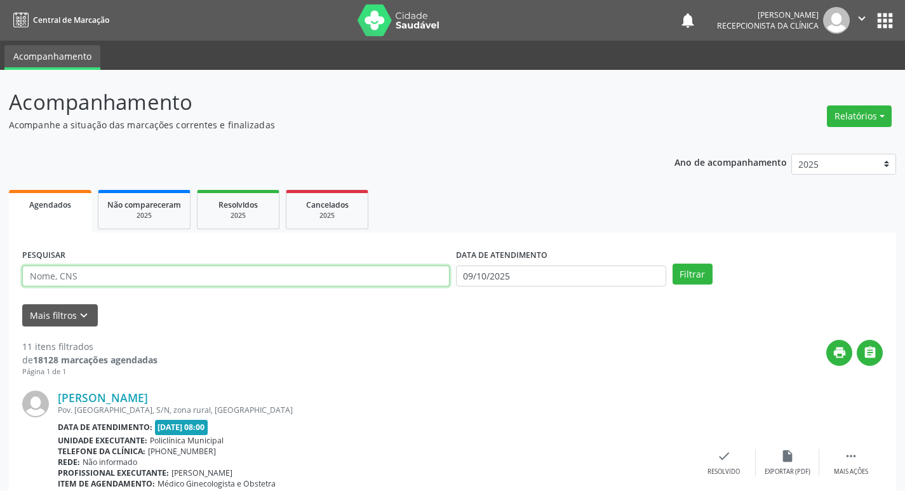
click at [93, 275] on input "text" at bounding box center [235, 276] width 427 height 22
type input "solange"
click at [702, 277] on button "Filtrar" at bounding box center [692, 274] width 40 height 22
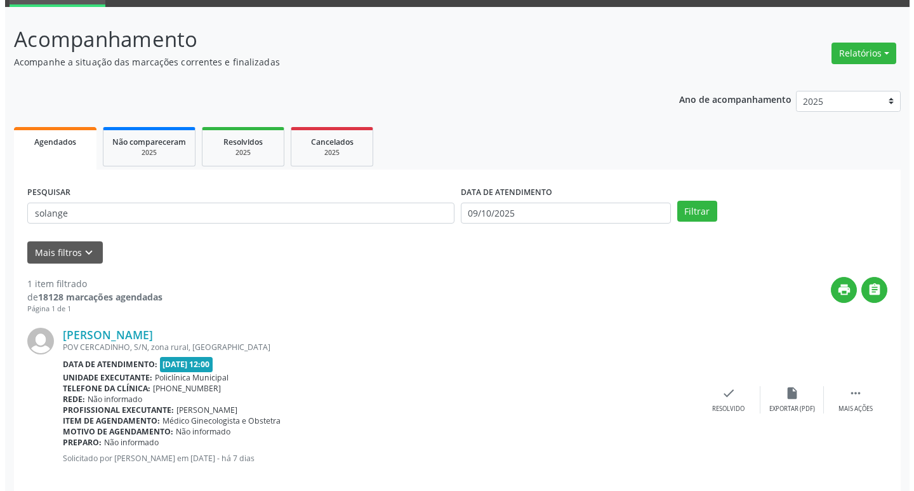
scroll to position [80, 0]
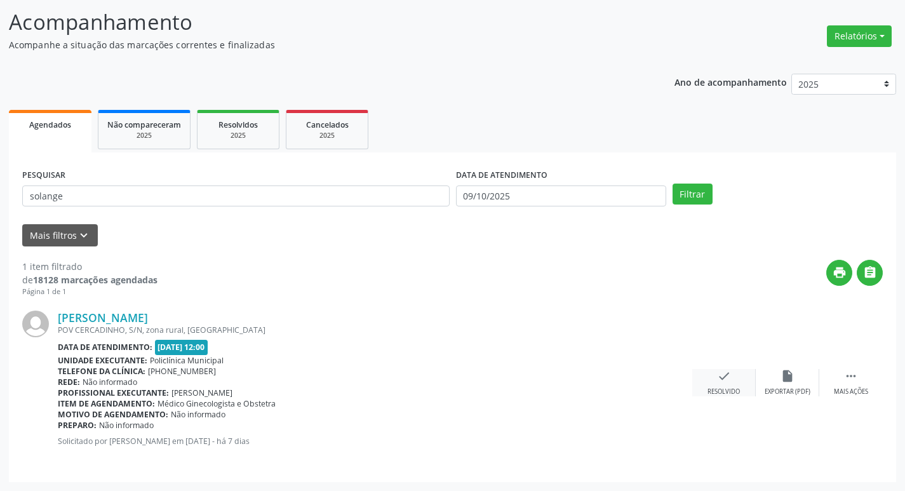
click at [717, 380] on icon "check" at bounding box center [724, 376] width 14 height 14
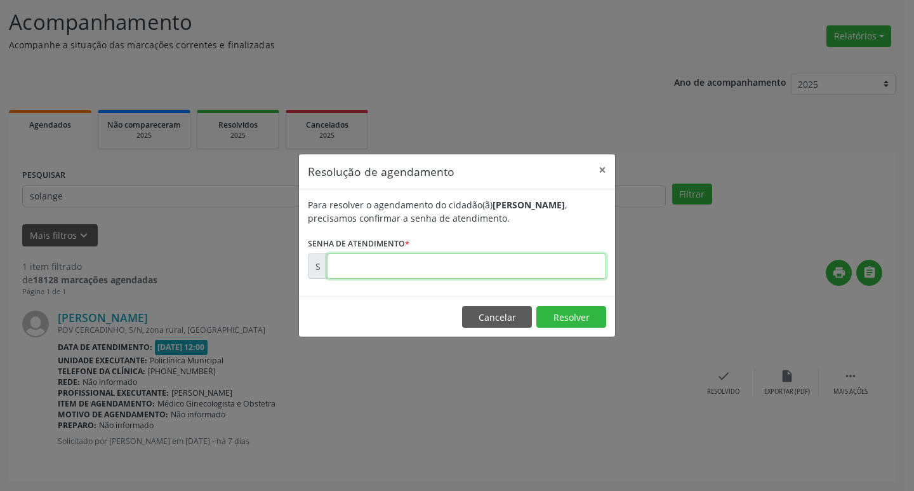
click at [484, 268] on input "text" at bounding box center [466, 265] width 279 height 25
type input "00180194"
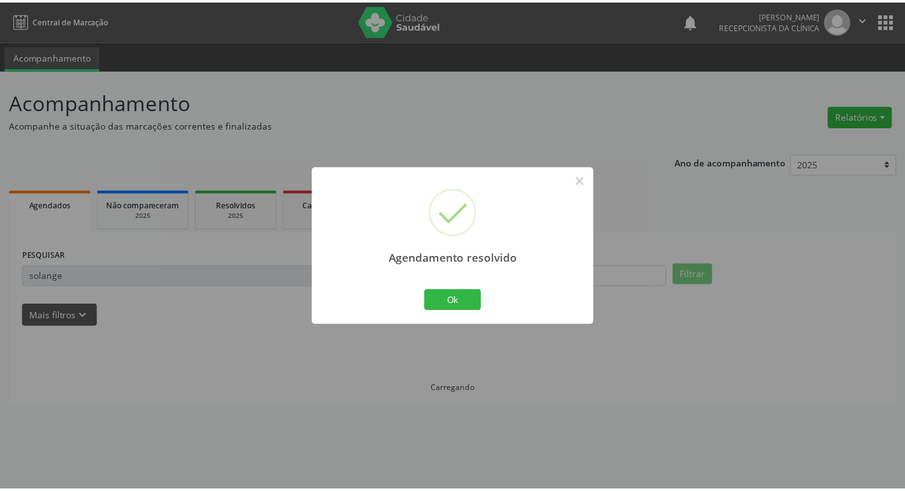
scroll to position [0, 0]
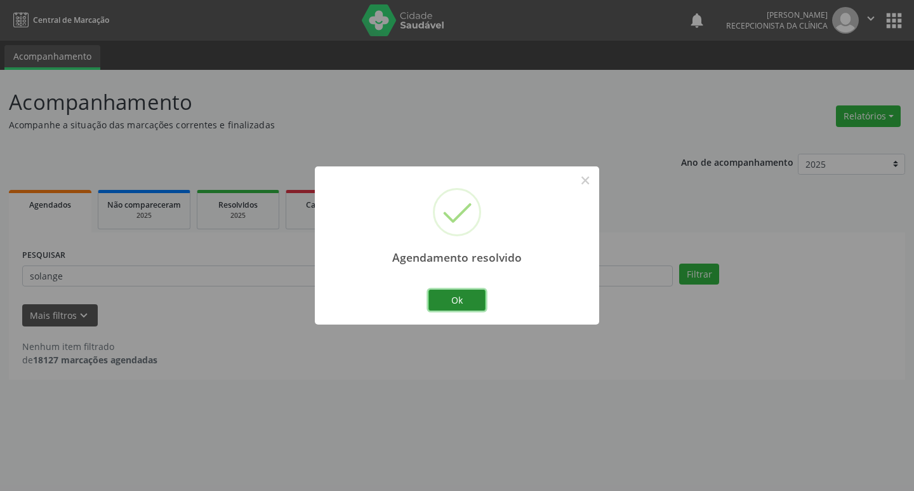
click at [475, 295] on button "Ok" at bounding box center [457, 300] width 57 height 22
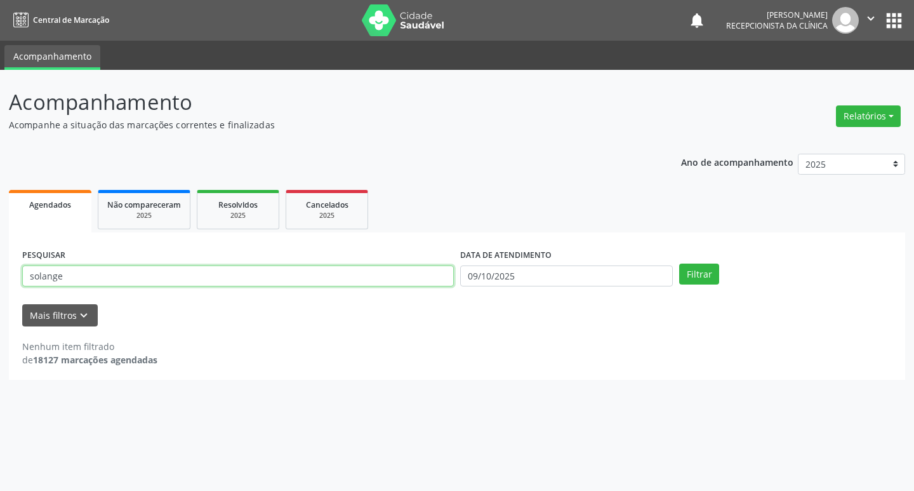
drag, startPoint x: 263, startPoint y: 270, endPoint x: 274, endPoint y: 269, distance: 10.8
click at [267, 270] on input "solange" at bounding box center [238, 276] width 432 height 22
type input "s"
type input "[PERSON_NAME]"
click at [714, 274] on button "Filtrar" at bounding box center [699, 274] width 40 height 22
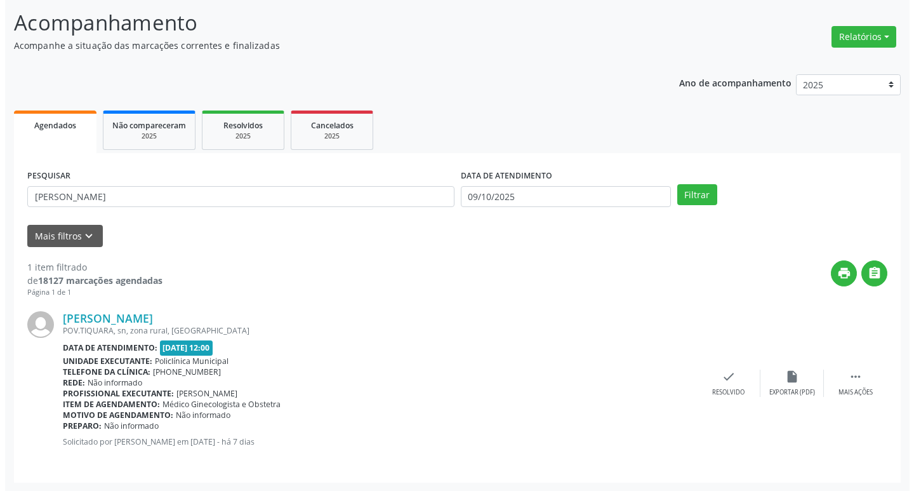
scroll to position [80, 0]
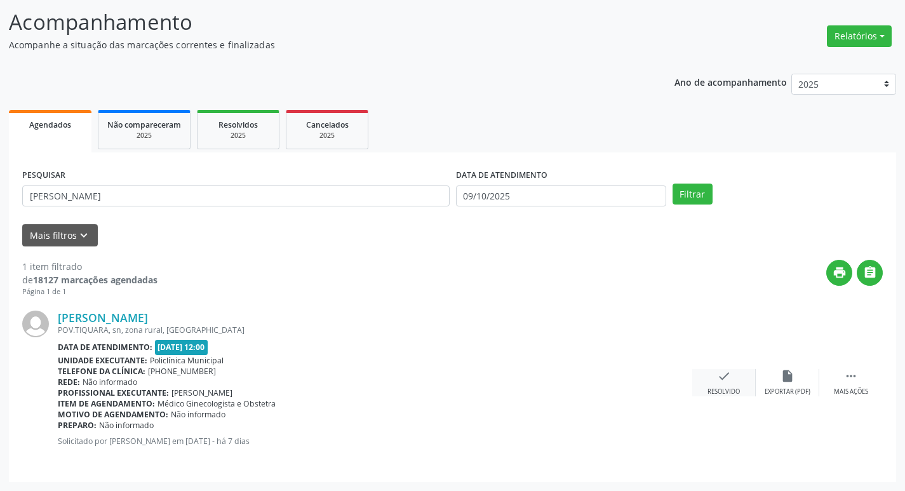
click at [715, 370] on div "check Resolvido" at bounding box center [723, 382] width 63 height 27
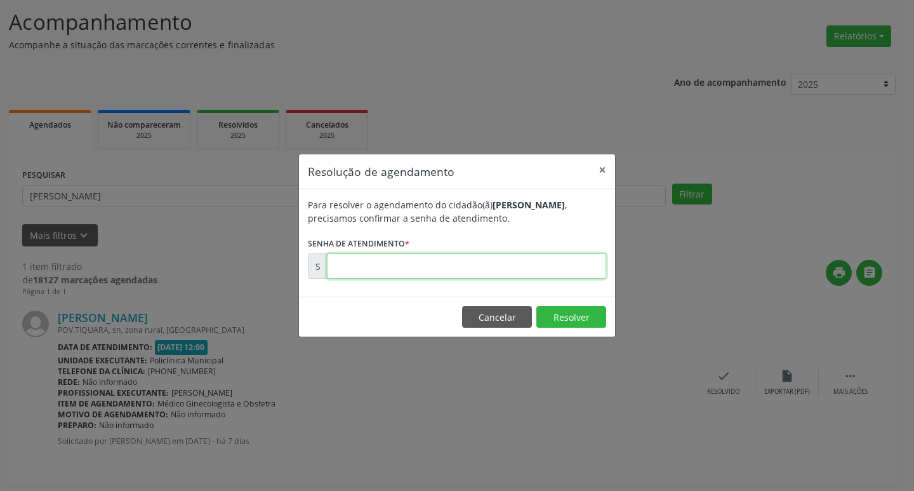
click at [511, 265] on input "text" at bounding box center [466, 265] width 279 height 25
type input "00180444"
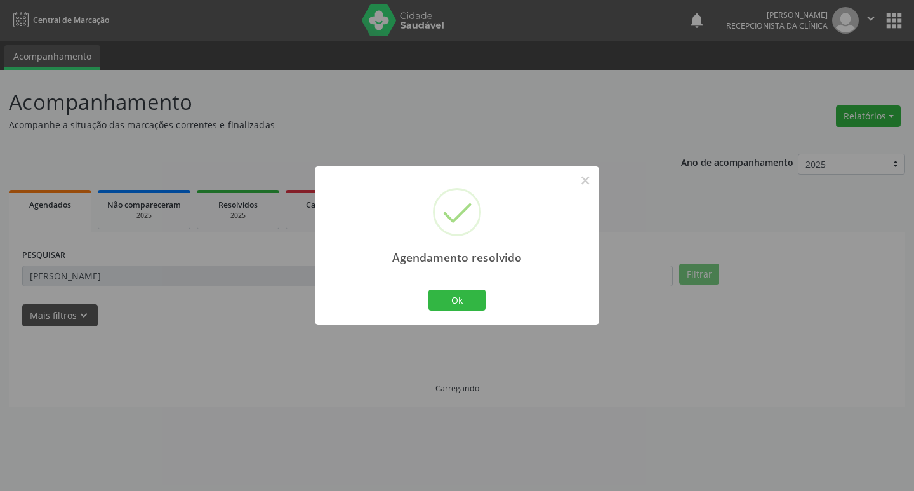
scroll to position [0, 0]
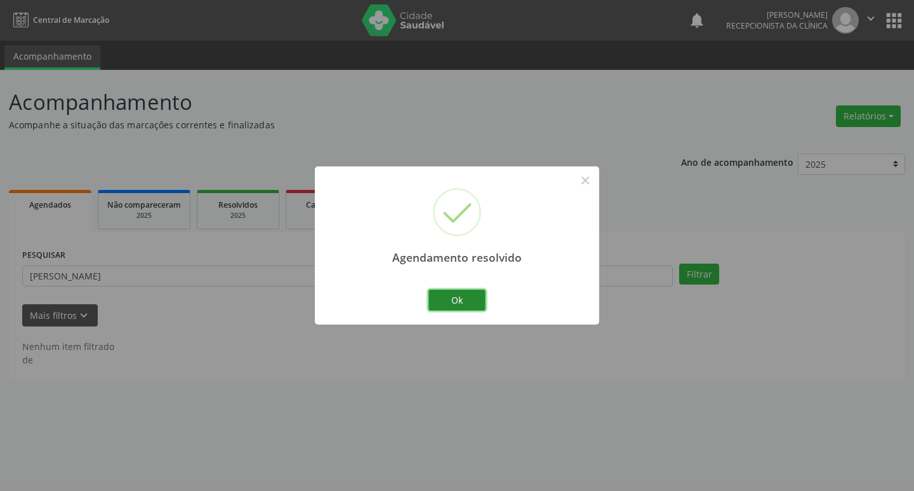
click at [469, 298] on button "Ok" at bounding box center [457, 300] width 57 height 22
